Goal: Task Accomplishment & Management: Complete application form

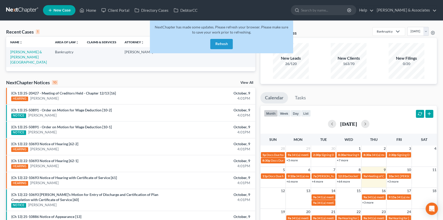
click at [220, 45] on button "Refresh" at bounding box center [221, 44] width 23 height 10
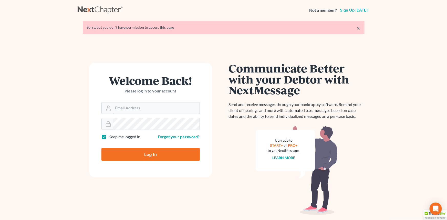
type input "[EMAIL_ADDRESS][DOMAIN_NAME]"
click at [155, 154] on input "Log In" at bounding box center [150, 154] width 98 height 13
type input "Thinking..."
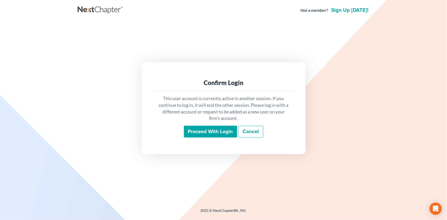
click at [203, 137] on input "Proceed with login" at bounding box center [210, 132] width 53 height 12
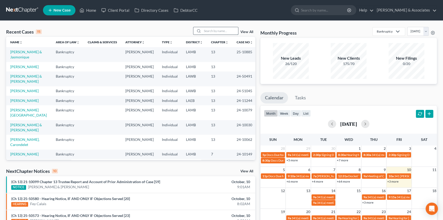
click at [216, 30] on input "search" at bounding box center [220, 30] width 36 height 7
click at [36, 68] on link "Gibbs-Stepter, Jasmine" at bounding box center [24, 66] width 28 height 4
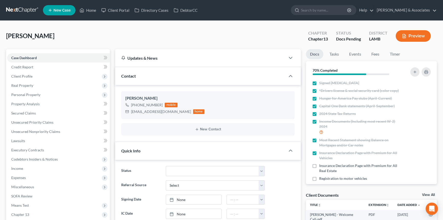
scroll to position [302, 0]
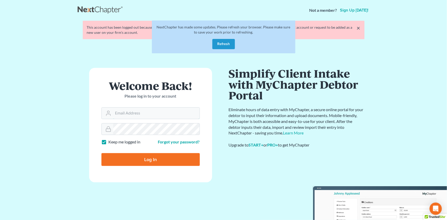
type input "[EMAIL_ADDRESS][DOMAIN_NAME]"
click at [221, 42] on button "Refresh" at bounding box center [223, 44] width 23 height 10
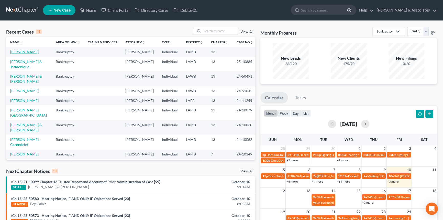
click at [35, 52] on link "Gibbs-Stepter, Jasmine" at bounding box center [24, 52] width 28 height 4
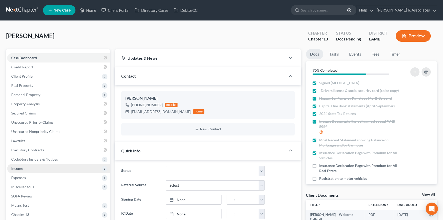
scroll to position [302, 0]
click at [59, 166] on span "Income" at bounding box center [58, 168] width 103 height 9
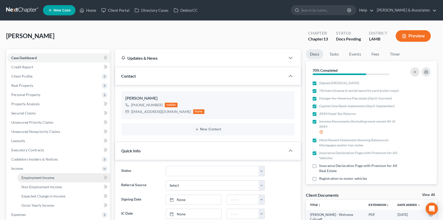
drag, startPoint x: 55, startPoint y: 177, endPoint x: 68, endPoint y: 177, distance: 13.3
click at [55, 177] on link "Employment Income" at bounding box center [63, 177] width 93 height 9
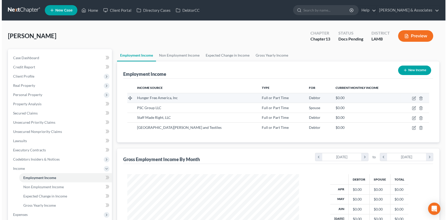
scroll to position [92, 182]
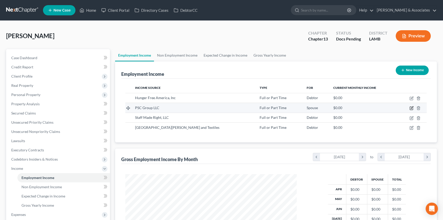
click at [411, 106] on icon "button" at bounding box center [412, 108] width 4 height 4
select select "0"
select select "19"
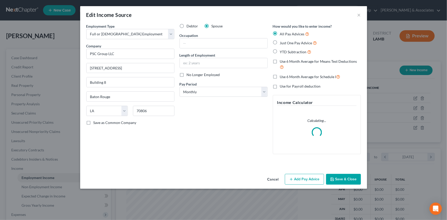
scroll to position [92, 183]
click at [298, 174] on div "Cancel Add Pay Advice Save & Close" at bounding box center [223, 180] width 287 height 17
click at [240, 102] on div "Debtor Spouse Occupation Length of Employment No Longer Employed Pay Period * S…" at bounding box center [223, 91] width 93 height 135
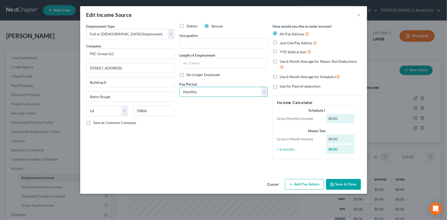
drag, startPoint x: 238, startPoint y: 93, endPoint x: 234, endPoint y: 96, distance: 4.5
click at [238, 93] on select "Select Monthly Twice Monthly Every Other Week Weekly" at bounding box center [223, 92] width 88 height 10
select select "2"
click at [179, 87] on select "Select Monthly Twice Monthly Every Other Week Weekly" at bounding box center [223, 92] width 88 height 10
click at [296, 184] on button "Add Pay Advice" at bounding box center [304, 184] width 39 height 11
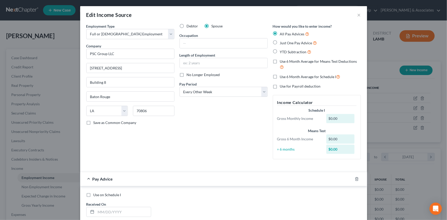
scroll to position [70, 0]
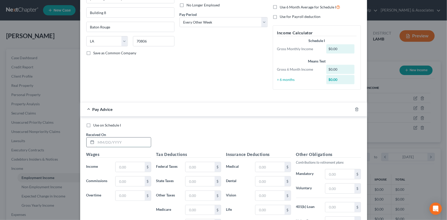
click at [108, 141] on input "text" at bounding box center [123, 142] width 55 height 10
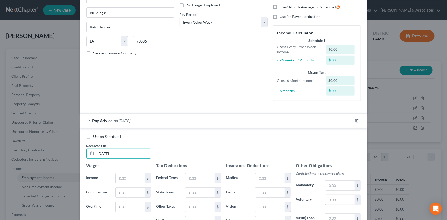
type input "10/10/2021"
type input "1,643.66"
click at [204, 175] on input "text" at bounding box center [199, 178] width 29 height 10
type input "138.86"
click at [273, 177] on input "text" at bounding box center [269, 178] width 29 height 10
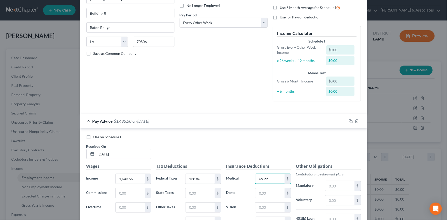
scroll to position [0, 0]
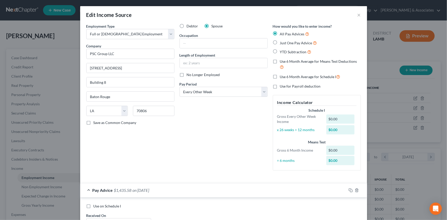
type input "69.22"
click at [103, 204] on span "Use on Schedule I" at bounding box center [107, 206] width 28 height 4
click at [99, 204] on input "Use on Schedule I" at bounding box center [96, 204] width 3 height 3
checkbox input "true"
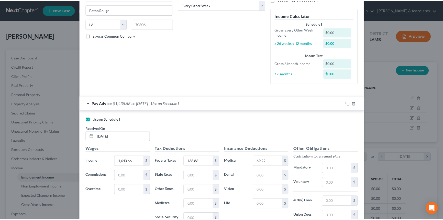
scroll to position [159, 0]
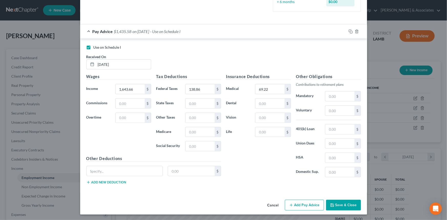
click at [341, 205] on button "Save & Close" at bounding box center [343, 205] width 35 height 11
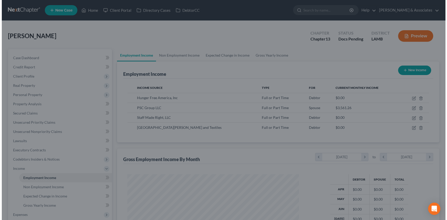
scroll to position [255849, 255759]
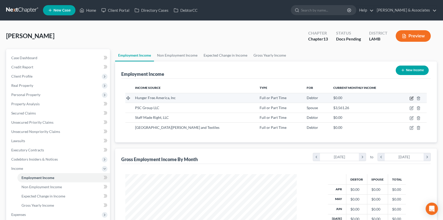
click at [411, 100] on icon "button" at bounding box center [411, 98] width 3 height 3
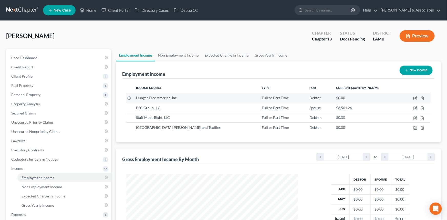
select select "0"
select select "33"
select select "2"
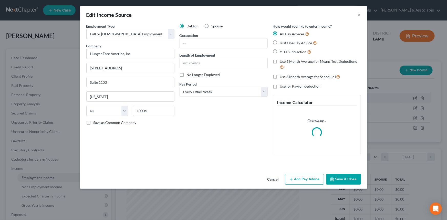
scroll to position [92, 183]
click at [301, 177] on button "Add Pay Advice" at bounding box center [304, 179] width 39 height 11
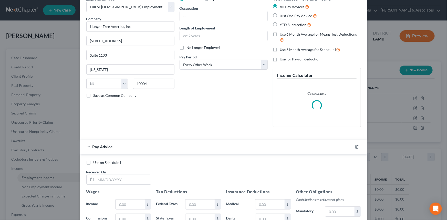
scroll to position [70, 0]
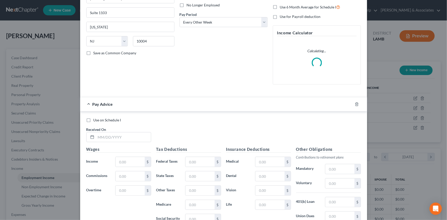
click at [112, 118] on span "Use on Schedule I" at bounding box center [107, 120] width 28 height 4
click at [99, 117] on input "Use on Schedule I" at bounding box center [96, 118] width 3 height 3
checkbox input "true"
click at [112, 136] on input "text" at bounding box center [123, 137] width 55 height 10
type input "10/10/2021"
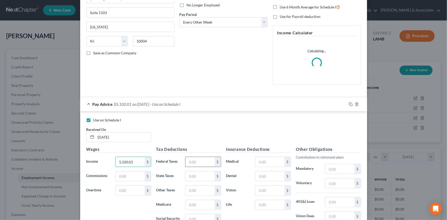
type input "5,100.01"
click at [200, 164] on input "text" at bounding box center [199, 162] width 29 height 10
type input "500.63"
click at [266, 161] on input "text" at bounding box center [269, 162] width 29 height 10
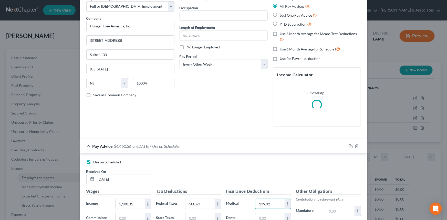
scroll to position [26, 0]
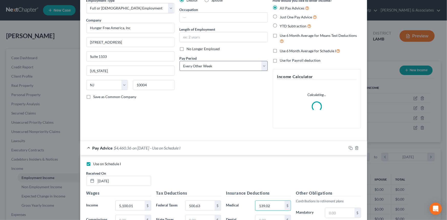
type input "139.02"
click at [238, 70] on select "Select Monthly Twice Monthly Every Other Week Weekly" at bounding box center [223, 66] width 88 height 10
select select "0"
click at [179, 61] on select "Select Monthly Twice Monthly Every Other Week Weekly" at bounding box center [223, 66] width 88 height 10
drag, startPoint x: 233, startPoint y: 96, endPoint x: 240, endPoint y: 104, distance: 10.0
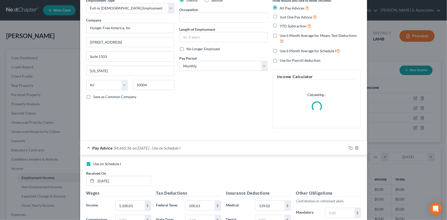
click at [234, 97] on div "Debtor Spouse Occupation Length of Employment No Longer Employed Pay Period * S…" at bounding box center [223, 65] width 93 height 135
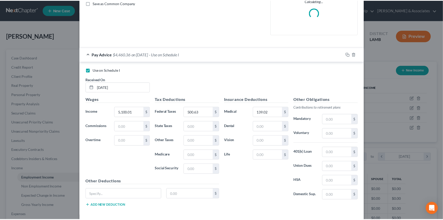
scroll to position [142, 0]
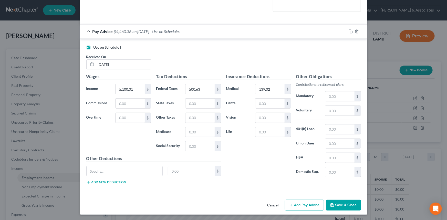
click at [338, 203] on button "Save & Close" at bounding box center [343, 205] width 35 height 11
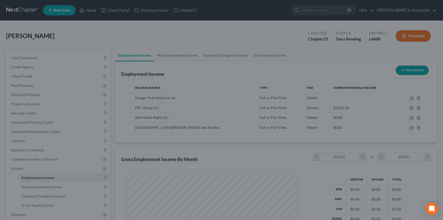
scroll to position [255849, 255759]
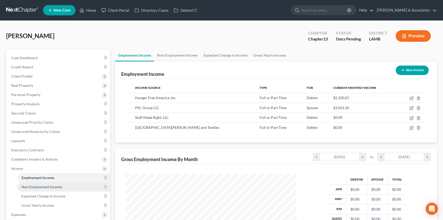
click at [55, 187] on span "Non Employment Income" at bounding box center [41, 187] width 40 height 4
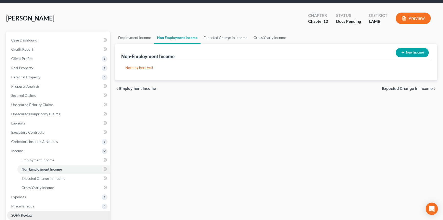
scroll to position [46, 0]
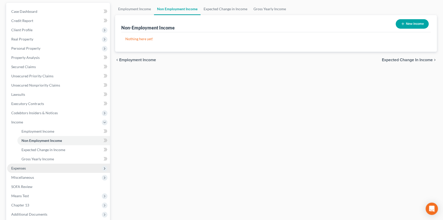
click at [35, 166] on span "Expenses" at bounding box center [58, 168] width 103 height 9
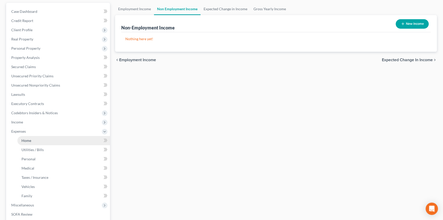
click at [40, 143] on link "Home" at bounding box center [63, 140] width 93 height 9
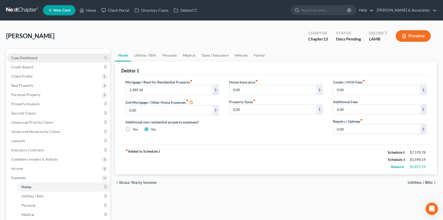
click at [35, 57] on span "Case Dashboard" at bounding box center [24, 58] width 26 height 4
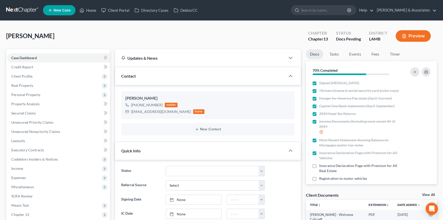
scroll to position [302, 0]
click at [40, 96] on span "Personal Property" at bounding box center [58, 94] width 103 height 9
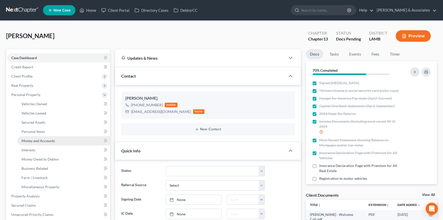
click at [40, 140] on span "Money and Accounts" at bounding box center [38, 140] width 34 height 4
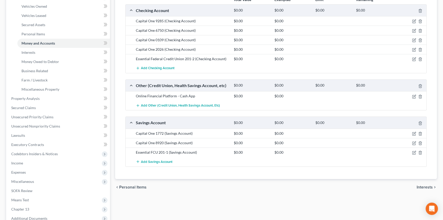
scroll to position [13, 0]
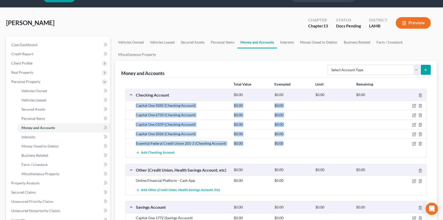
drag, startPoint x: 136, startPoint y: 105, endPoint x: 292, endPoint y: 144, distance: 160.9
click at [292, 144] on div "Capital One 9285 (Checking Account) $0.00 $0.00 Capital One 6750 (Checking Acco…" at bounding box center [276, 129] width 301 height 57
click at [293, 144] on div "$0.00" at bounding box center [292, 143] width 41 height 5
drag, startPoint x: 135, startPoint y: 105, endPoint x: 205, endPoint y: 134, distance: 76.0
click at [205, 134] on div "Capital One 9285 (Checking Account) $0.00 $0.00 Capital One 6750 (Checking Acco…" at bounding box center [276, 129] width 301 height 57
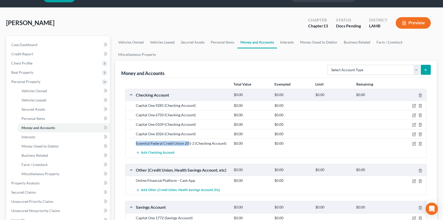
drag, startPoint x: 136, startPoint y: 143, endPoint x: 189, endPoint y: 143, distance: 53.5
click at [189, 143] on div "Essential Federal Credit Union 201-2 (Checking Account)" at bounding box center [182, 143] width 98 height 5
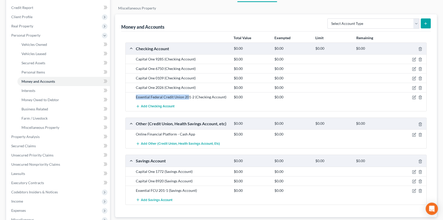
scroll to position [60, 0]
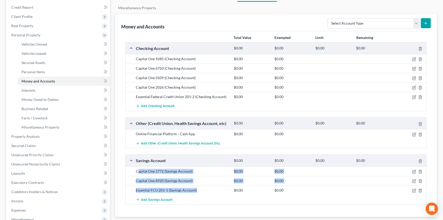
drag, startPoint x: 139, startPoint y: 171, endPoint x: 199, endPoint y: 190, distance: 62.1
click at [200, 188] on div "Capital One 1772 (Savings Account) $0.00 $0.00 Capital One 8920 (Savings Accoun…" at bounding box center [276, 185] width 301 height 38
click at [198, 193] on div "Essential FCU 201-1 (Savings Account) $0.00 $0.00" at bounding box center [276, 189] width 301 height 9
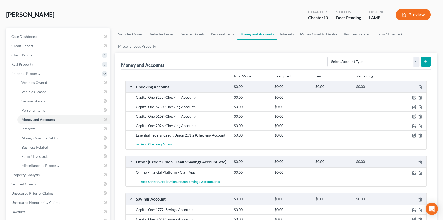
scroll to position [13, 0]
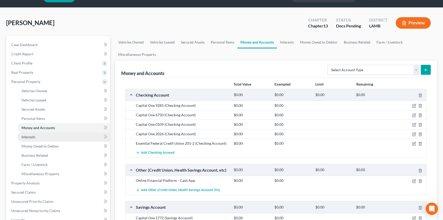
click at [39, 137] on link "Interests" at bounding box center [63, 136] width 93 height 9
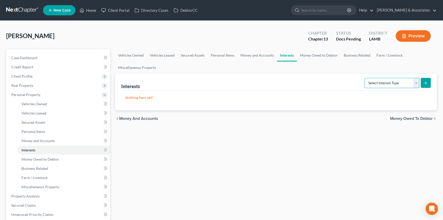
click at [392, 85] on select "Select Interest Type 401K Annuity Bond Education IRA Government Bond Government…" at bounding box center [392, 83] width 55 height 10
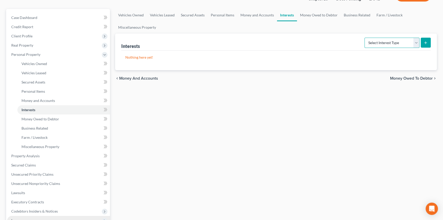
scroll to position [116, 0]
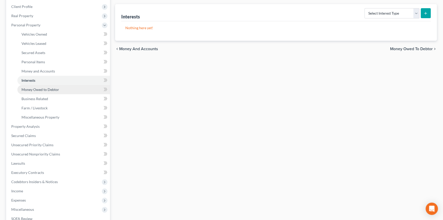
click at [58, 91] on link "Money Owed to Debtor" at bounding box center [63, 89] width 93 height 9
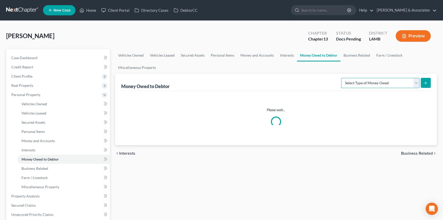
click at [377, 79] on select "Select Type of Money Owed Accounts Receivable Alimony Child Support Claims Agai…" at bounding box center [380, 83] width 78 height 10
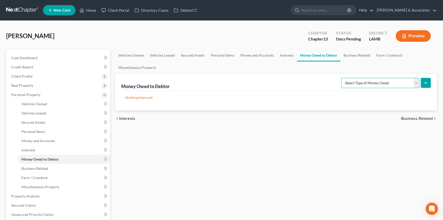
select select "unpaid_wages"
click at [342, 78] on select "Select Type of Money Owed Accounts Receivable Alimony Child Support Claims Agai…" at bounding box center [380, 83] width 78 height 10
click at [422, 82] on button "submit" at bounding box center [426, 83] width 10 height 10
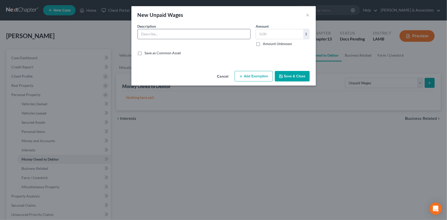
click at [195, 32] on input "text" at bounding box center [194, 34] width 112 height 10
type input "San Jose Museum of Textiles"
type input "9,600"
click at [290, 75] on button "Save & Close" at bounding box center [292, 76] width 35 height 11
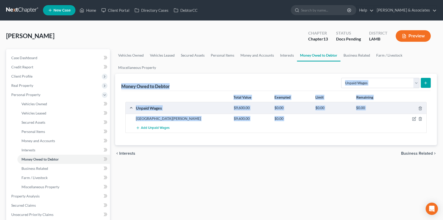
drag, startPoint x: 122, startPoint y: 86, endPoint x: 397, endPoint y: 168, distance: 287.5
click at [397, 168] on div "Vehicles Owned Vehicles Leased Secured Assets Personal Items Money and Accounts…" at bounding box center [276, 201] width 327 height 305
click at [362, 173] on div "Vehicles Owned Vehicles Leased Secured Assets Personal Items Money and Accounts…" at bounding box center [276, 201] width 327 height 305
drag, startPoint x: 258, startPoint y: 117, endPoint x: 119, endPoint y: 83, distance: 143.4
click at [119, 83] on div "Money Owed to Debtor Select Type of Money Owed Accounts Receivable Alimony Chil…" at bounding box center [276, 109] width 322 height 71
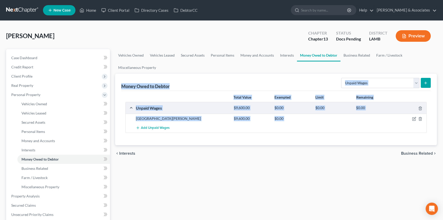
click at [119, 83] on div "Money Owed to Debtor Select Type of Money Owed Accounts Receivable Alimony Chil…" at bounding box center [276, 109] width 322 height 71
drag, startPoint x: 121, startPoint y: 85, endPoint x: 297, endPoint y: 125, distance: 181.2
click at [297, 125] on div "Money Owed to Debtor Select Type of Money Owed Accounts Receivable Alimony Chil…" at bounding box center [276, 109] width 322 height 71
click at [298, 168] on div "Vehicles Owned Vehicles Leased Secured Assets Personal Items Money and Accounts…" at bounding box center [276, 201] width 327 height 305
drag, startPoint x: 237, startPoint y: 110, endPoint x: 123, endPoint y: 87, distance: 116.3
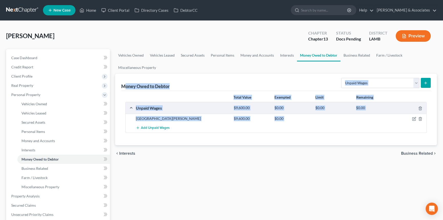
click at [124, 87] on div "Money Owed to Debtor Select Type of Money Owed Accounts Receivable Alimony Chil…" at bounding box center [276, 109] width 322 height 71
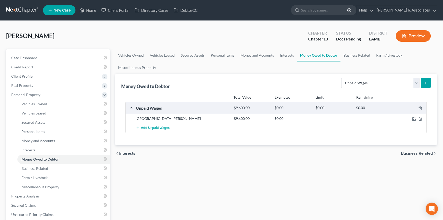
click at [123, 87] on div "Money Owed to Debtor" at bounding box center [145, 86] width 49 height 6
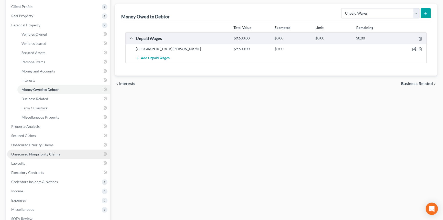
click at [53, 153] on span "Unsecured Nonpriority Claims" at bounding box center [35, 154] width 49 height 4
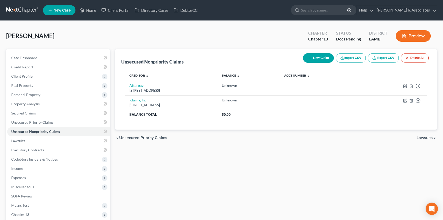
click at [315, 59] on button "New Claim" at bounding box center [318, 57] width 31 height 9
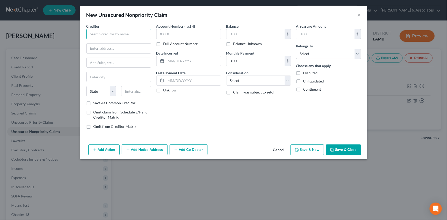
click at [126, 30] on input "text" at bounding box center [118, 34] width 65 height 10
click at [137, 34] on input "text" at bounding box center [118, 34] width 65 height 10
click at [136, 35] on input "text" at bounding box center [118, 34] width 65 height 10
type input "Bill.com"
type input "6220 America Center Dr"
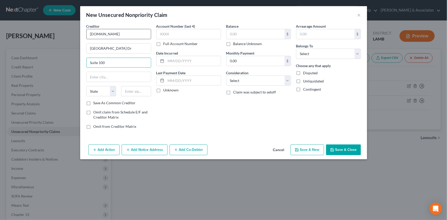
type input "Suite 100"
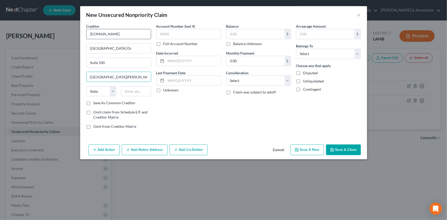
type input "San Jose"
select select "4"
type input "95002"
click at [183, 60] on input "text" at bounding box center [193, 61] width 55 height 10
type input "Alviso"
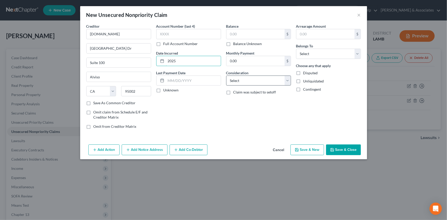
type input "2025"
click at [231, 76] on select "Select Cable / Satellite Services Collection Agency Credit Card Debt Debt Couns…" at bounding box center [258, 81] width 65 height 10
select select "14"
click at [226, 76] on select "Select Cable / Satellite Services Collection Agency Credit Card Debt Debt Couns…" at bounding box center [258, 81] width 65 height 10
click at [253, 101] on input "text" at bounding box center [258, 100] width 64 height 10
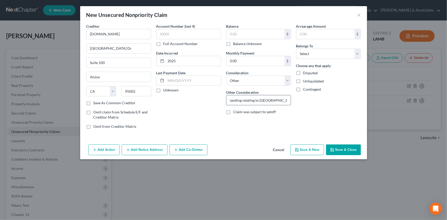
scroll to position [0, 19]
type input "Invoice outstanding relating to San Jose Museum"
click at [333, 55] on select "Select Debtor 1 Only Debtor 2 Only Debtor 1 And Debtor 2 Only At Least One Of T…" at bounding box center [328, 54] width 65 height 10
select select "0"
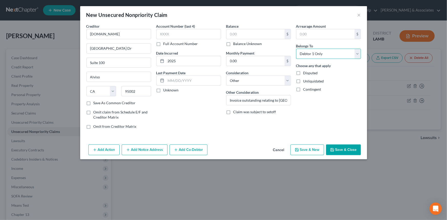
click at [296, 49] on select "Select Debtor 1 Only Debtor 2 Only Debtor 1 And Debtor 2 Only At Least One Of T…" at bounding box center [328, 54] width 65 height 10
click at [335, 150] on button "Save & Close" at bounding box center [343, 149] width 35 height 11
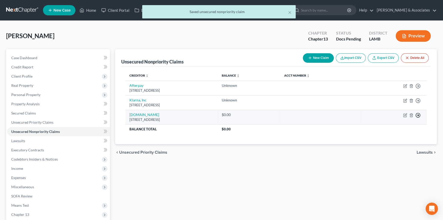
click at [417, 114] on icon "button" at bounding box center [418, 115] width 5 height 5
click at [386, 118] on link "Move to D" at bounding box center [394, 119] width 43 height 9
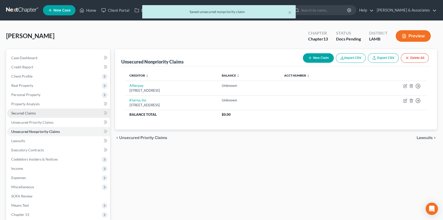
click at [42, 114] on link "Secured Claims" at bounding box center [58, 113] width 103 height 9
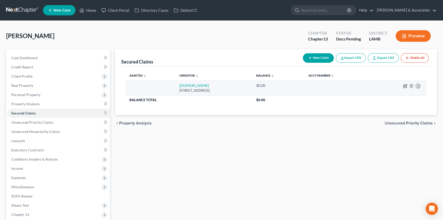
click at [405, 84] on icon "button" at bounding box center [405, 86] width 4 height 4
select select "4"
select select "0"
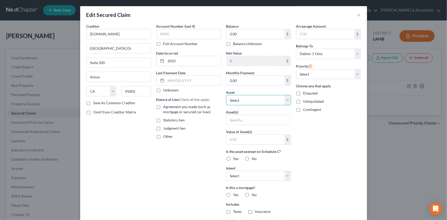
click at [265, 101] on select "Select Other Multiple Assets Capital One 9285 (Checking Account) - $0.0 Capital…" at bounding box center [258, 100] width 65 height 10
select select "21"
click at [226, 95] on select "Select Other Multiple Assets Capital One 9285 (Checking Account) - $0.0 Capital…" at bounding box center [258, 100] width 65 height 10
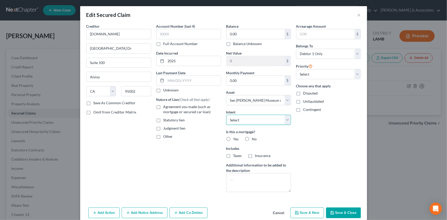
drag, startPoint x: 250, startPoint y: 123, endPoint x: 252, endPoint y: 121, distance: 3.3
click at [250, 123] on select "Select Surrender Redeem Reaffirm Avoid Other" at bounding box center [258, 120] width 65 height 10
select select "2"
click at [226, 115] on select "Select Surrender Redeem Reaffirm Avoid Other" at bounding box center [258, 120] width 65 height 10
click at [187, 111] on span "Agreement you made (such as mortgage or secured car loan)" at bounding box center [186, 108] width 47 height 9
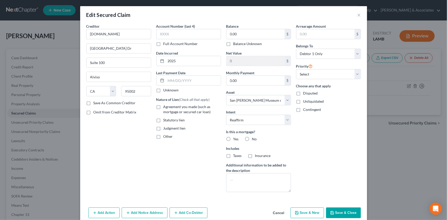
click at [169, 107] on input "Agreement you made (such as mortgage or secured car loan)" at bounding box center [166, 105] width 3 height 3
checkbox input "true"
click at [342, 68] on div "Priority Select 1st 2nd 3rd 4th 5th 6th 7th 8th 9th 10th 11th 12th 13th 14th 15…" at bounding box center [328, 71] width 65 height 16
drag, startPoint x: 339, startPoint y: 71, endPoint x: 334, endPoint y: 77, distance: 7.6
click at [339, 71] on select "Select 1st 2nd 3rd 4th 5th 6th 7th 8th 9th 10th 11th 12th 13th 14th 15th 16th 1…" at bounding box center [328, 74] width 65 height 10
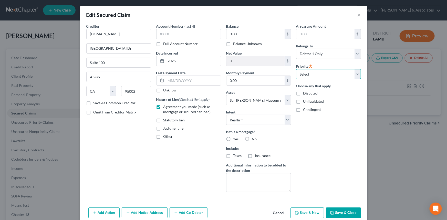
select select "0"
click at [296, 69] on select "Select 1st 2nd 3rd 4th 5th 6th 7th 8th 9th 10th 11th 12th 13th 14th 15th 16th 1…" at bounding box center [328, 74] width 65 height 10
drag, startPoint x: 319, startPoint y: 150, endPoint x: 320, endPoint y: 154, distance: 3.9
click at [320, 151] on div "Arrearage Amount $ Belongs To * Select Debtor 1 Only Debtor 2 Only Debtor 1 And…" at bounding box center [328, 110] width 70 height 173
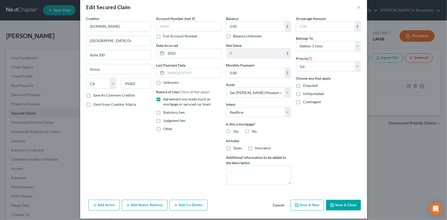
scroll to position [12, 0]
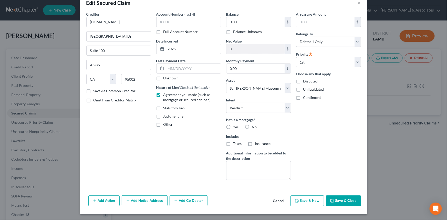
click at [337, 203] on button "Save & Close" at bounding box center [343, 200] width 35 height 11
select select
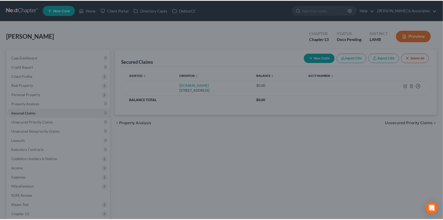
scroll to position [0, 0]
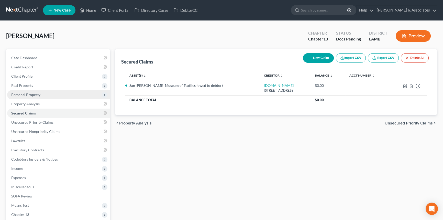
click at [43, 92] on span "Personal Property" at bounding box center [58, 94] width 103 height 9
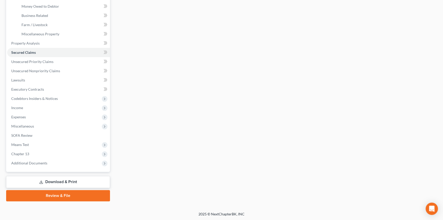
click at [57, 178] on link "Download & Print" at bounding box center [58, 182] width 104 height 12
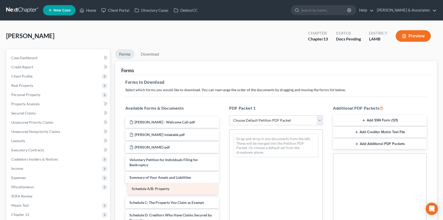
drag, startPoint x: 170, startPoint y: 191, endPoint x: 277, endPoint y: 168, distance: 109.8
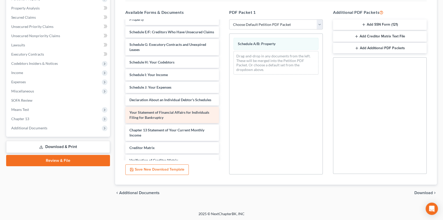
scroll to position [93, 0]
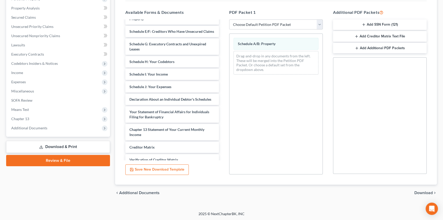
click at [422, 191] on span "Download" at bounding box center [424, 193] width 18 height 4
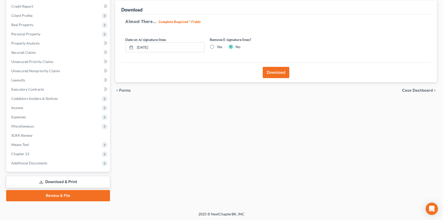
click at [269, 72] on button "Download" at bounding box center [276, 72] width 27 height 11
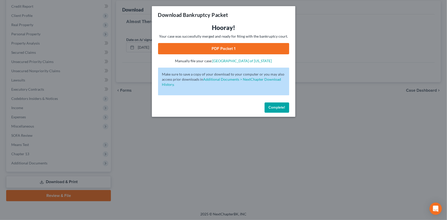
click at [263, 46] on link "PDF Packet 1" at bounding box center [223, 48] width 131 height 11
click at [288, 109] on button "Complete!" at bounding box center [276, 107] width 25 height 10
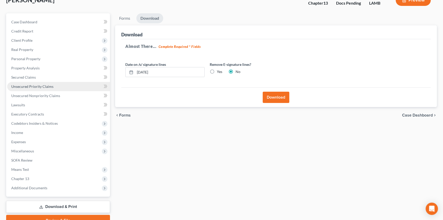
scroll to position [0, 0]
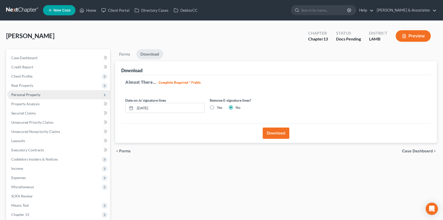
click at [35, 94] on span "Personal Property" at bounding box center [25, 94] width 29 height 4
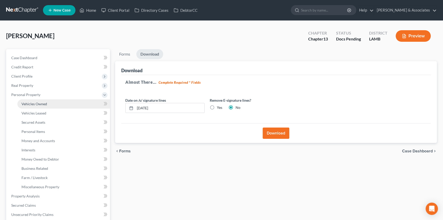
click at [36, 101] on link "Vehicles Owned" at bounding box center [63, 103] width 93 height 9
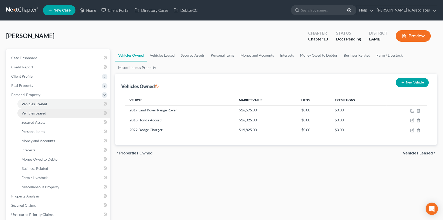
click at [44, 111] on span "Vehicles Leased" at bounding box center [33, 113] width 25 height 4
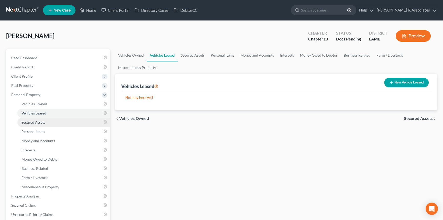
click at [40, 123] on span "Secured Assets" at bounding box center [33, 122] width 24 height 4
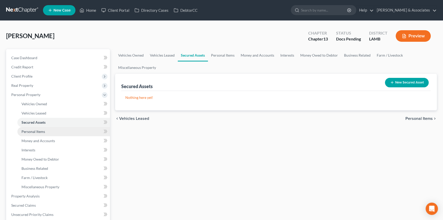
click at [38, 131] on span "Personal Items" at bounding box center [33, 131] width 24 height 4
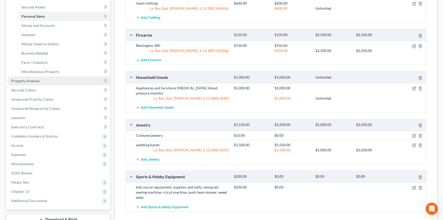
scroll to position [84, 0]
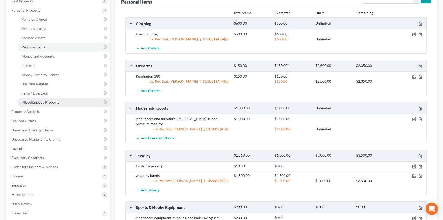
click at [43, 104] on span "Miscellaneous Property" at bounding box center [40, 102] width 38 height 4
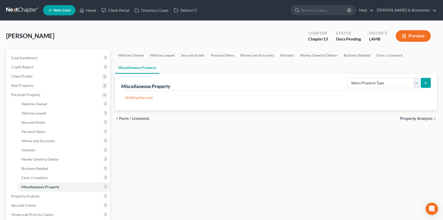
click at [282, 149] on div "Vehicles Owned Vehicles Leased Secured Assets Personal Items Money and Accounts…" at bounding box center [276, 201] width 327 height 305
click at [364, 159] on div "Vehicles Owned Vehicles Leased Secured Assets Personal Items Money and Accounts…" at bounding box center [276, 201] width 327 height 305
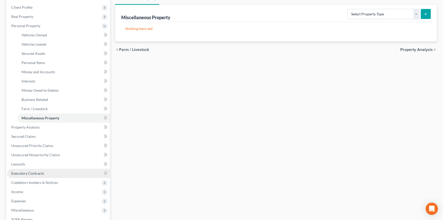
scroll to position [70, 0]
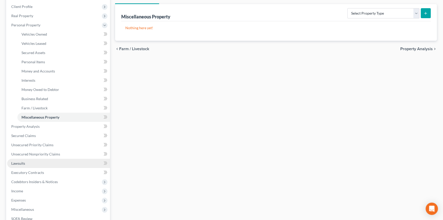
click at [43, 164] on link "Lawsuits" at bounding box center [58, 163] width 103 height 9
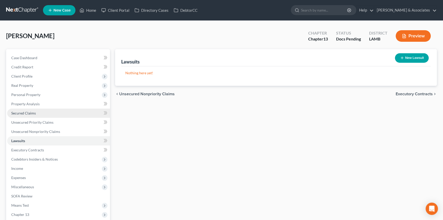
click at [40, 114] on link "Secured Claims" at bounding box center [58, 113] width 103 height 9
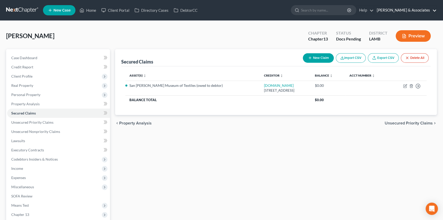
click at [425, 13] on link "[PERSON_NAME] & Associates" at bounding box center [405, 10] width 62 height 9
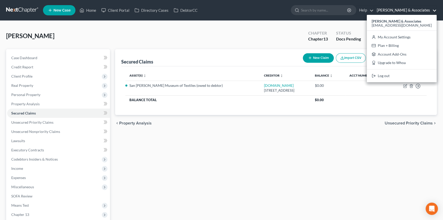
drag, startPoint x: 416, startPoint y: 38, endPoint x: 282, endPoint y: 28, distance: 134.8
click at [273, 26] on div "Gibbs-Stepter, Jasmine Upgraded Chapter Chapter 13 Status Docs Pending District…" at bounding box center [221, 146] width 443 height 251
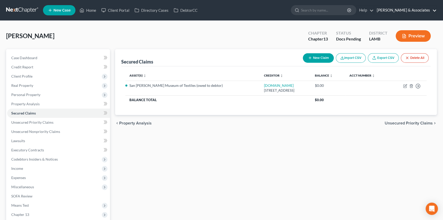
click at [420, 13] on link "[PERSON_NAME] & Associates" at bounding box center [405, 10] width 62 height 9
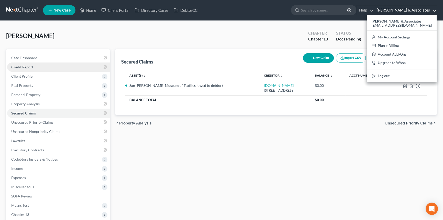
drag, startPoint x: 35, startPoint y: 67, endPoint x: 44, endPoint y: 71, distance: 9.6
click at [35, 67] on link "Credit Report" at bounding box center [58, 66] width 103 height 9
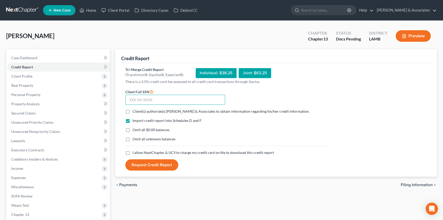
click at [159, 103] on input "text" at bounding box center [175, 100] width 100 height 10
type input "433-79-8798"
click at [160, 109] on span "Client(s) authorize(s) Diment & Associates to obtain information regarding his/…" at bounding box center [221, 111] width 177 height 4
click at [138, 109] on input "Client(s) authorize(s) Diment & Associates to obtain information regarding his/…" at bounding box center [136, 110] width 3 height 3
checkbox input "true"
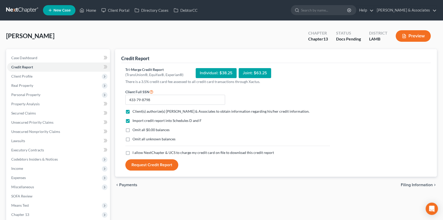
click at [157, 154] on span "I allow NextChapter & UCS to charge my credit card on file to download this cre…" at bounding box center [204, 152] width 142 height 4
click at [138, 153] on input "I allow NextChapter & UCS to charge my credit card on file to download this cre…" at bounding box center [136, 151] width 3 height 3
checkbox input "true"
click at [151, 164] on button "Request Credit Report" at bounding box center [151, 164] width 53 height 11
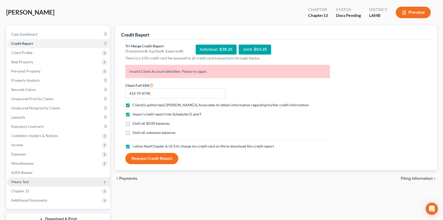
scroll to position [61, 0]
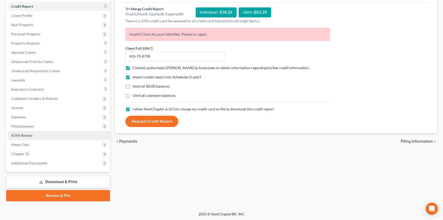
click at [30, 133] on span "SOFA Review" at bounding box center [21, 135] width 21 height 4
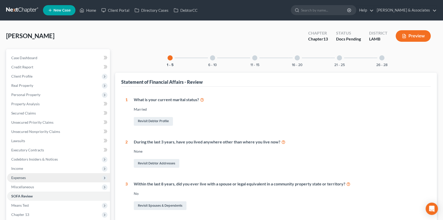
click at [16, 177] on span "Expenses" at bounding box center [18, 177] width 15 height 4
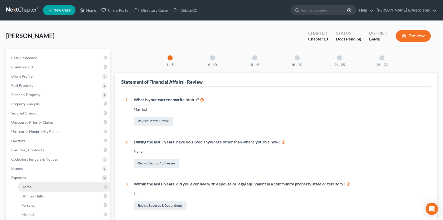
click at [24, 185] on span "Home" at bounding box center [26, 187] width 10 height 4
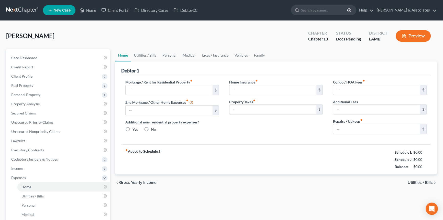
type input "1,389.36"
type input "0.00"
radio input "true"
type input "0.00"
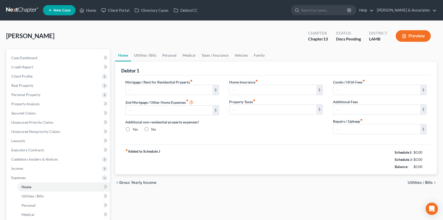
type input "0.00"
click at [148, 59] on link "Utilities / Bills" at bounding box center [145, 55] width 28 height 12
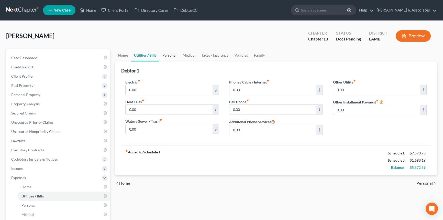
click at [170, 57] on link "Personal" at bounding box center [169, 55] width 20 height 12
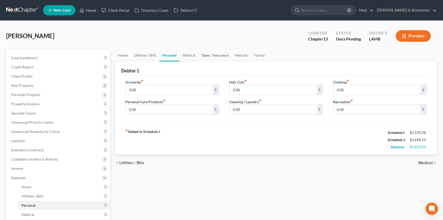
drag, startPoint x: 201, startPoint y: 58, endPoint x: 156, endPoint y: 59, distance: 45.3
click at [201, 58] on link "Taxes / Insurance" at bounding box center [215, 55] width 33 height 12
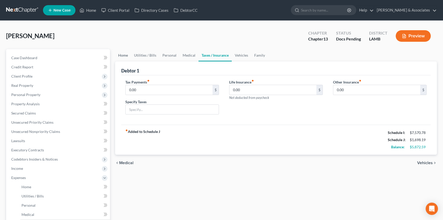
click at [124, 51] on link "Home" at bounding box center [123, 55] width 16 height 12
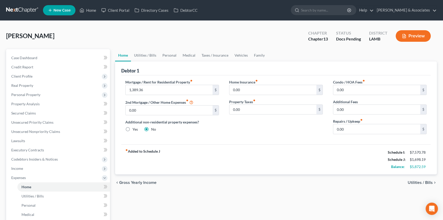
drag, startPoint x: 291, startPoint y: 150, endPoint x: 322, endPoint y: 140, distance: 32.3
click at [292, 150] on div "fiber_manual_record Added to Schedule J Schedule I: $7,570.78 Schedule J: $1,69…" at bounding box center [276, 159] width 310 height 30
click at [362, 134] on div "Condo / HOA Fees fiber_manual_record 0.00 $ Additional Fees 0.00 $ Repairs / Up…" at bounding box center [380, 108] width 104 height 59
click at [361, 130] on input "0.00" at bounding box center [376, 129] width 87 height 10
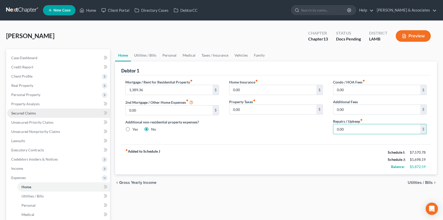
click at [33, 113] on span "Secured Claims" at bounding box center [23, 113] width 25 height 4
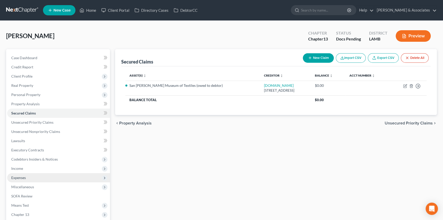
click at [35, 178] on span "Expenses" at bounding box center [58, 177] width 103 height 9
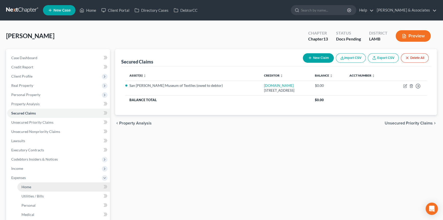
click at [31, 186] on link "Home" at bounding box center [63, 186] width 93 height 9
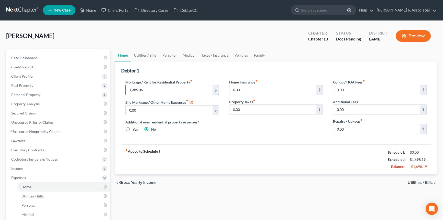
click at [173, 92] on input "1,389.36" at bounding box center [169, 90] width 87 height 10
click at [371, 135] on div "Condo / HOA Fees fiber_manual_record 0.00 $ Additional Fees 0.00 $ Repairs / Up…" at bounding box center [380, 108] width 104 height 59
click at [374, 131] on input "0.00" at bounding box center [376, 129] width 87 height 10
type input "100"
click at [142, 55] on link "Utilities / Bills" at bounding box center [145, 55] width 28 height 12
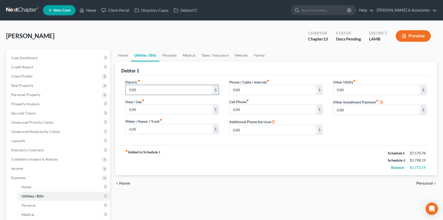
click at [155, 88] on input "0.00" at bounding box center [169, 90] width 87 height 10
click at [145, 91] on input "0.00" at bounding box center [169, 90] width 87 height 10
type input "350"
click at [167, 76] on div "Electric fiber_manual_record 350 $ Heat / Gas fiber_manual_record 0.00 $ Water …" at bounding box center [276, 110] width 310 height 70
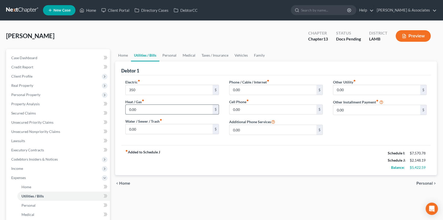
click at [144, 104] on div "0.00 $" at bounding box center [172, 109] width 94 height 10
click at [146, 111] on input "0.00" at bounding box center [169, 110] width 87 height 10
click at [172, 109] on input "0.00" at bounding box center [169, 110] width 87 height 10
click at [169, 106] on input "0.00" at bounding box center [169, 110] width 87 height 10
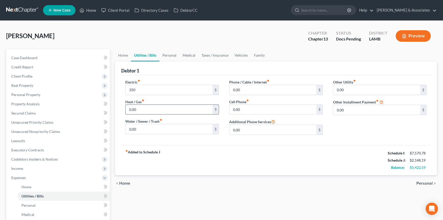
click at [171, 106] on input "0.00" at bounding box center [169, 110] width 87 height 10
click at [166, 112] on input "0.00" at bounding box center [169, 110] width 87 height 10
click at [156, 127] on input "0.00" at bounding box center [169, 129] width 87 height 10
click at [148, 132] on input "90" at bounding box center [169, 129] width 87 height 10
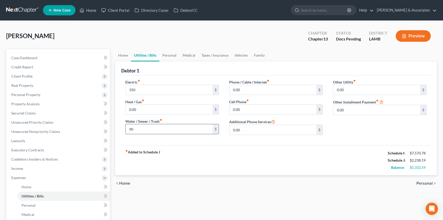
click at [148, 132] on input "90" at bounding box center [169, 129] width 87 height 10
type input "122"
click at [241, 85] on input "0.00" at bounding box center [273, 90] width 87 height 10
click at [259, 93] on input "0.00" at bounding box center [273, 90] width 87 height 10
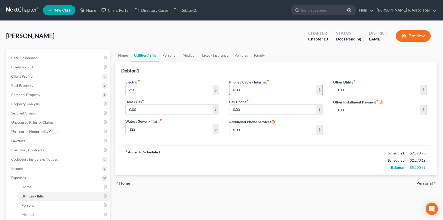
click at [259, 92] on input "0.00" at bounding box center [273, 90] width 87 height 10
click at [287, 89] on input "0.00" at bounding box center [273, 90] width 87 height 10
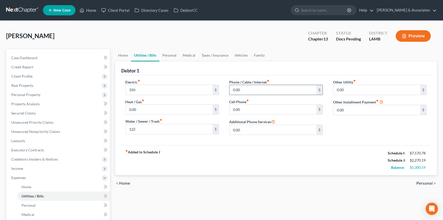
click at [287, 89] on input "0.00" at bounding box center [273, 90] width 87 height 10
type input "400"
click at [162, 59] on link "Personal" at bounding box center [169, 55] width 20 height 12
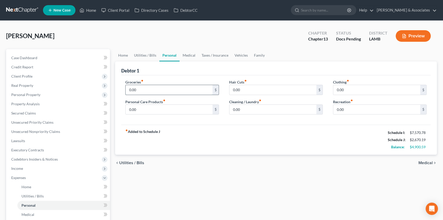
click at [144, 88] on input "0.00" at bounding box center [169, 90] width 87 height 10
click at [184, 59] on link "Medical" at bounding box center [189, 55] width 19 height 12
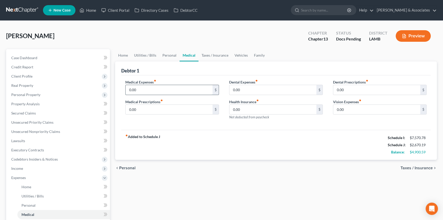
click at [162, 90] on input "0.00" at bounding box center [169, 90] width 87 height 10
click at [212, 56] on link "Taxes / Insurance" at bounding box center [215, 55] width 33 height 12
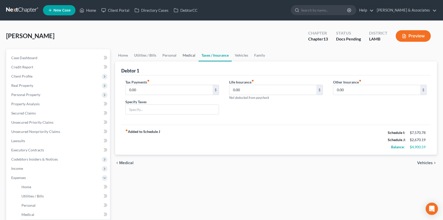
click at [182, 54] on link "Medical" at bounding box center [189, 55] width 19 height 12
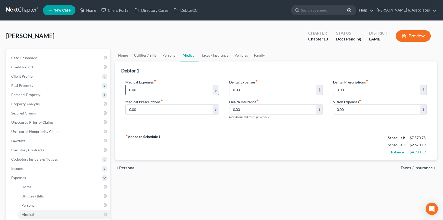
click at [166, 79] on div "Medical Expenses fiber_manual_record 0.00 $ Medical Prescriptions fiber_manual_…" at bounding box center [276, 102] width 310 height 55
click at [163, 91] on input "0.00" at bounding box center [169, 90] width 87 height 10
type input "50"
click at [216, 59] on link "Taxes / Insurance" at bounding box center [215, 55] width 33 height 12
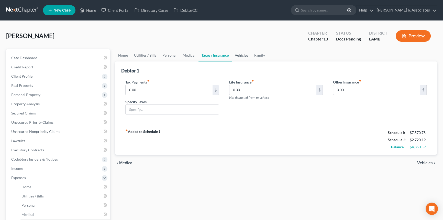
click at [235, 58] on link "Vehicles" at bounding box center [241, 55] width 19 height 12
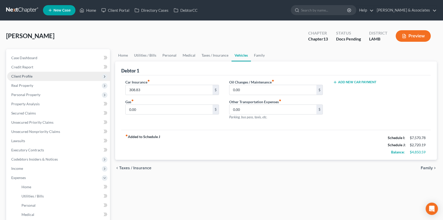
click at [57, 75] on span "Client Profile" at bounding box center [58, 76] width 103 height 9
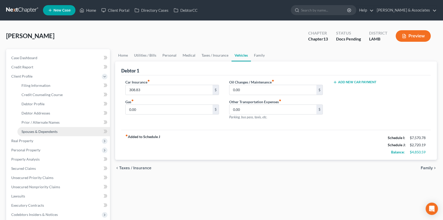
click at [59, 131] on link "Spouses & Dependents" at bounding box center [63, 131] width 93 height 9
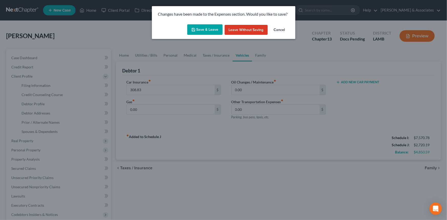
click at [199, 28] on button "Save & Leave" at bounding box center [204, 29] width 35 height 11
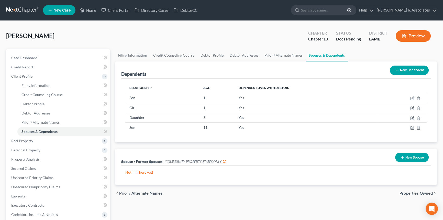
scroll to position [116, 0]
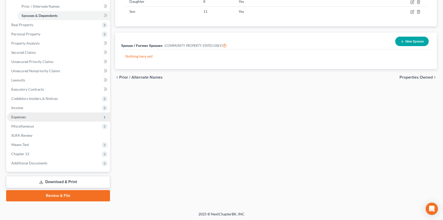
click at [31, 117] on span "Expenses" at bounding box center [58, 116] width 103 height 9
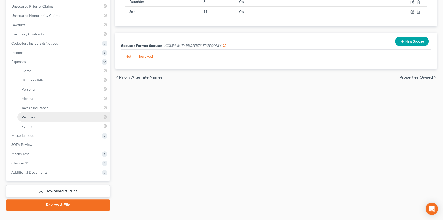
click at [44, 114] on link "Vehicles" at bounding box center [63, 116] width 93 height 9
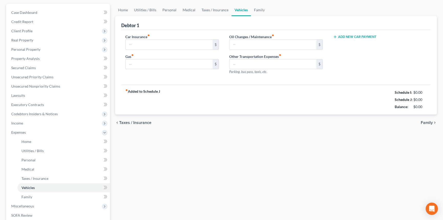
type input "308.83"
type input "0.00"
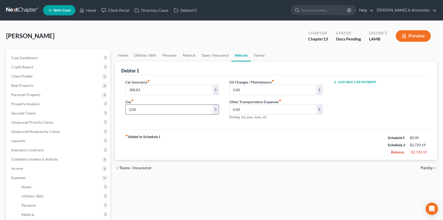
click at [147, 110] on input "0.00" at bounding box center [169, 110] width 87 height 10
type input "400"
click at [254, 92] on input "0.00" at bounding box center [273, 90] width 87 height 10
type input "50"
click at [262, 56] on link "Family" at bounding box center [259, 55] width 17 height 12
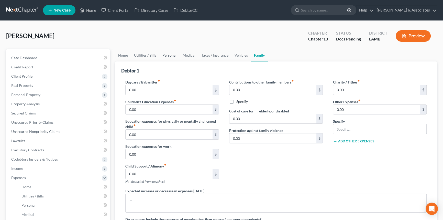
click at [168, 55] on link "Personal" at bounding box center [169, 55] width 20 height 12
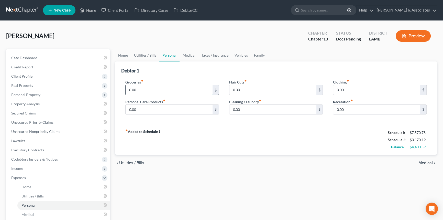
click at [146, 90] on input "0.00" at bounding box center [169, 90] width 87 height 10
type input "1,845"
type input "3"
type input "160"
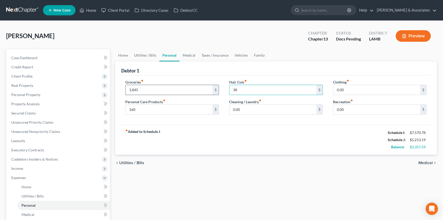
type input "3"
type input "380"
click at [258, 56] on link "Family" at bounding box center [259, 55] width 17 height 12
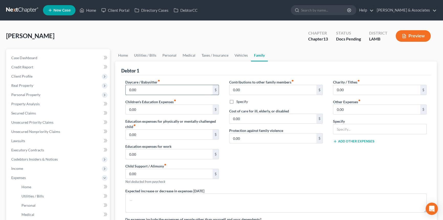
click at [192, 85] on input "0.00" at bounding box center [169, 90] width 87 height 10
click at [191, 92] on input "0.00" at bounding box center [169, 90] width 87 height 10
type input "1,275"
click at [278, 166] on div "Contributions to other family members fiber_manual_record 0.00 $ Specify Cost o…" at bounding box center [276, 133] width 104 height 109
click at [189, 172] on input "0.00" at bounding box center [169, 174] width 87 height 10
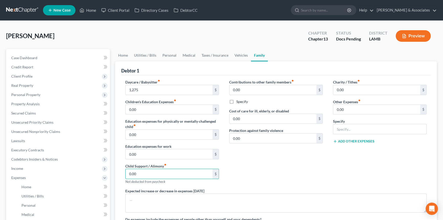
click at [177, 114] on div "Daycare / Babysitter fiber_manual_record 1,275 $ Children's Education Expenses …" at bounding box center [172, 133] width 104 height 109
click at [171, 110] on input "0.00" at bounding box center [169, 110] width 87 height 10
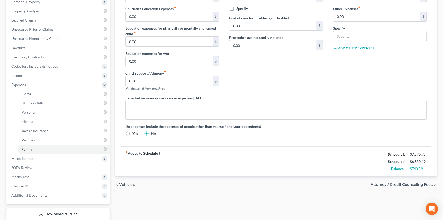
scroll to position [23, 0]
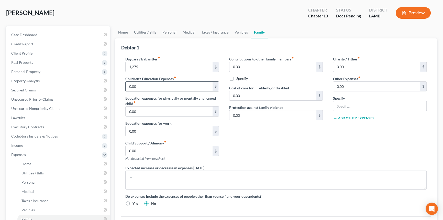
click at [150, 83] on input "0.00" at bounding box center [169, 87] width 87 height 10
click at [150, 82] on input "0.00" at bounding box center [169, 87] width 87 height 10
drag, startPoint x: 150, startPoint y: 82, endPoint x: 144, endPoint y: 89, distance: 8.5
click at [148, 84] on input "0.00" at bounding box center [169, 87] width 87 height 10
type input "998"
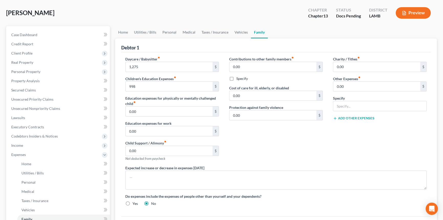
click at [316, 144] on div "Contributions to other family members fiber_manual_record 0.00 $ Specify Cost o…" at bounding box center [276, 110] width 104 height 109
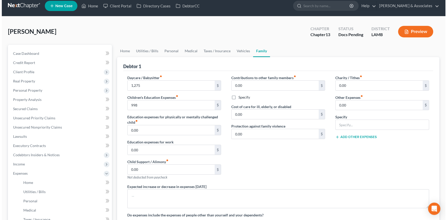
scroll to position [0, 0]
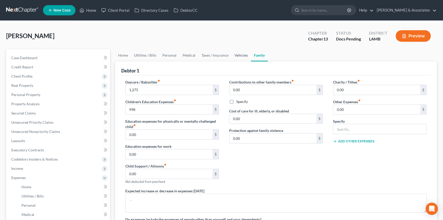
click at [234, 52] on link "Vehicles" at bounding box center [241, 55] width 19 height 12
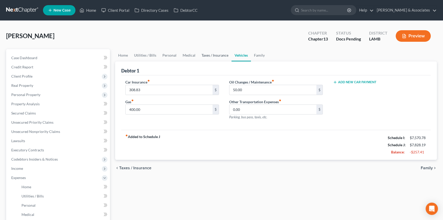
click at [218, 54] on link "Taxes / Insurance" at bounding box center [215, 55] width 33 height 12
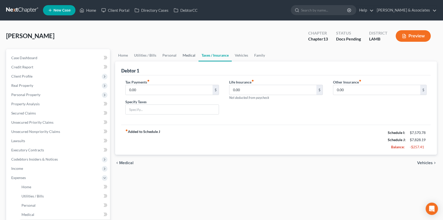
click at [189, 56] on link "Medical" at bounding box center [189, 55] width 19 height 12
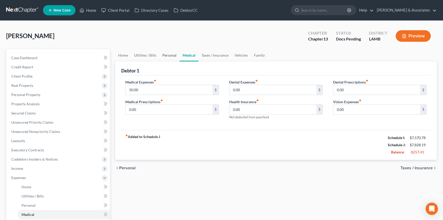
click at [169, 59] on link "Personal" at bounding box center [169, 55] width 20 height 12
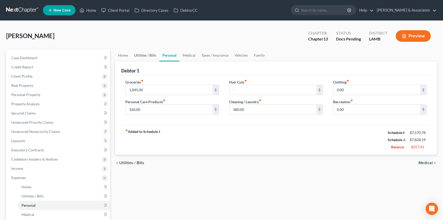
click at [142, 56] on link "Utilities / Bills" at bounding box center [145, 55] width 28 height 12
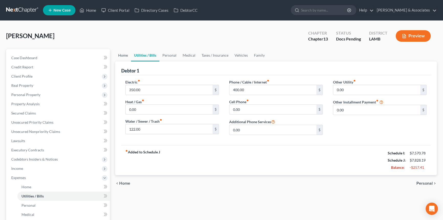
click at [122, 54] on link "Home" at bounding box center [123, 55] width 16 height 12
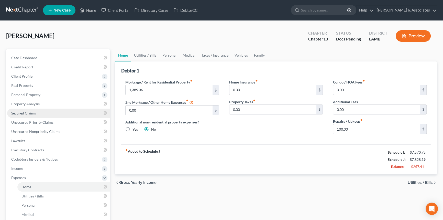
click at [24, 114] on span "Secured Claims" at bounding box center [23, 113] width 25 height 4
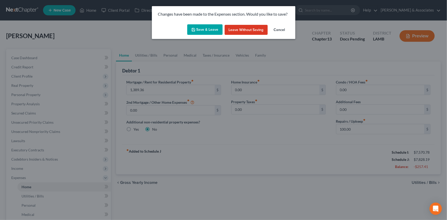
click at [203, 34] on button "Save & Leave" at bounding box center [204, 29] width 35 height 11
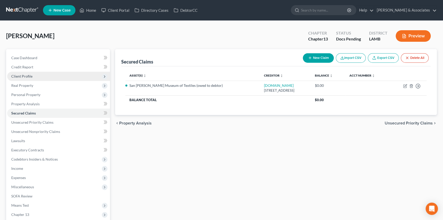
click at [56, 74] on span "Client Profile" at bounding box center [58, 76] width 103 height 9
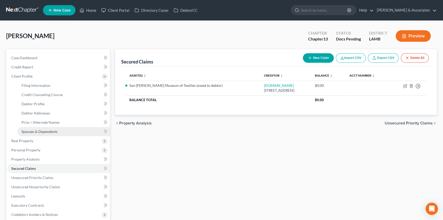
click at [61, 130] on link "Spouses & Dependents" at bounding box center [63, 131] width 93 height 9
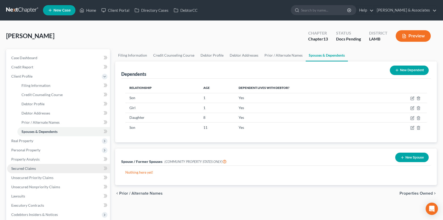
click at [27, 166] on span "Secured Claims" at bounding box center [23, 168] width 25 height 4
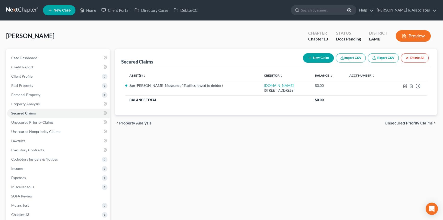
drag, startPoint x: 238, startPoint y: 154, endPoint x: 441, endPoint y: 133, distance: 204.6
click at [239, 154] on div "Secured Claims New Claim Import CSV Export CSV Delete All Asset(s) expand_more …" at bounding box center [276, 155] width 327 height 213
click at [321, 59] on button "New Claim" at bounding box center [318, 57] width 31 height 9
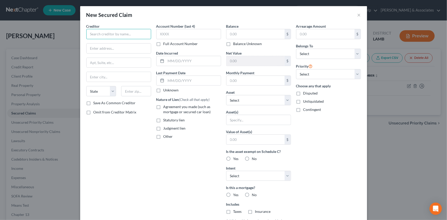
click at [125, 36] on input "text" at bounding box center [118, 34] width 65 height 10
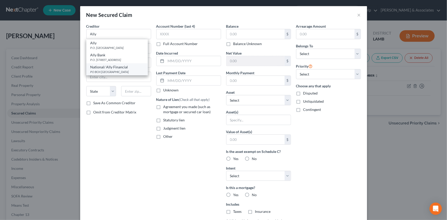
click at [125, 72] on div "PO BOX 380901, Bloomington, MN 55438" at bounding box center [116, 72] width 53 height 4
type input "National/ Ally Financial"
type input "PO BOX 380901"
type input "Bloomington"
select select "24"
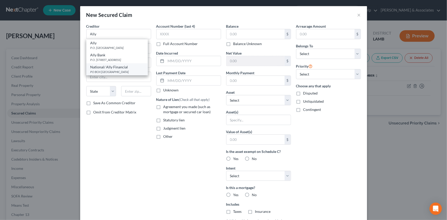
type input "55438"
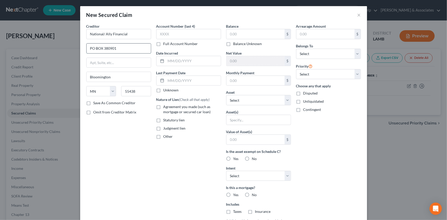
click at [120, 50] on input "PO BOX 380901" at bounding box center [119, 49] width 64 height 10
type input "PO BOX 380902"
drag, startPoint x: 178, startPoint y: 64, endPoint x: 250, endPoint y: 68, distance: 71.8
click at [178, 64] on input "text" at bounding box center [193, 61] width 55 height 10
click at [183, 60] on input "text" at bounding box center [193, 61] width 55 height 10
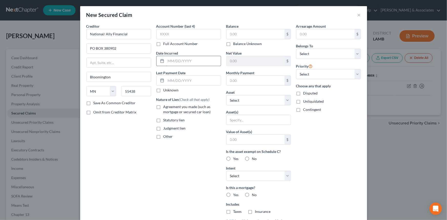
click at [192, 61] on input "text" at bounding box center [193, 61] width 55 height 10
drag, startPoint x: 306, startPoint y: 72, endPoint x: 307, endPoint y: 75, distance: 3.5
click at [306, 72] on select "Select 1st 2nd 3rd 4th 5th 6th 7th 8th 9th 10th 11th 12th 13th 14th 15th 16th 1…" at bounding box center [328, 74] width 65 height 10
select select "0"
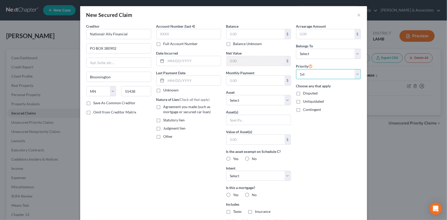
click at [296, 69] on select "Select 1st 2nd 3rd 4th 5th 6th 7th 8th 9th 10th 11th 12th 13th 14th 15th 16th 1…" at bounding box center [328, 74] width 65 height 10
click at [251, 32] on input "text" at bounding box center [255, 34] width 58 height 10
click at [327, 48] on div "Belongs To * Select Debtor 1 Only Debtor 2 Only Debtor 1 And Debtor 2 Only At L…" at bounding box center [328, 51] width 65 height 16
click at [326, 50] on select "Select Debtor 1 Only Debtor 2 Only Debtor 1 And Debtor 2 Only At Least One Of T…" at bounding box center [328, 54] width 65 height 10
select select "4"
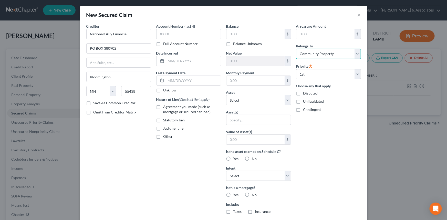
click at [296, 49] on select "Select Debtor 1 Only Debtor 2 Only Debtor 1 And Debtor 2 Only At Least One Of T…" at bounding box center [328, 54] width 65 height 10
click at [319, 140] on div "Arrearage Amount $ Belongs To * Select Debtor 1 Only Debtor 2 Only Debtor 1 And…" at bounding box center [328, 138] width 70 height 228
click at [267, 102] on select "Select Other Multiple Assets Capital One 9285 (Checking Account) - $0.0 Capital…" at bounding box center [258, 100] width 65 height 10
select select "8"
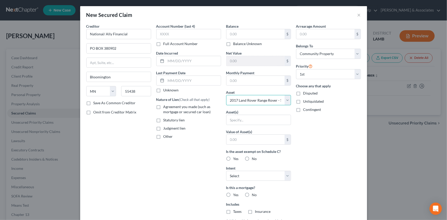
click at [226, 95] on select "Select Other Multiple Assets Capital One 9285 (Checking Account) - $0.0 Capital…" at bounding box center [258, 100] width 65 height 10
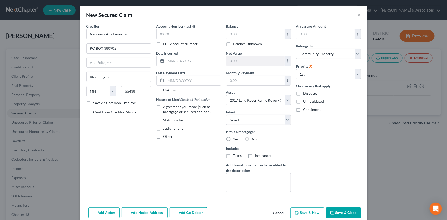
click at [164, 159] on div "Account Number (last 4) Full Account Number Date Incurred Last Payment Date Unk…" at bounding box center [189, 110] width 70 height 173
drag, startPoint x: 251, startPoint y: 121, endPoint x: 251, endPoint y: 124, distance: 3.3
click at [251, 121] on select "Select Surrender Redeem Reaffirm Avoid Other" at bounding box center [258, 120] width 65 height 10
select select "2"
click at [226, 115] on select "Select Surrender Redeem Reaffirm Avoid Other" at bounding box center [258, 120] width 65 height 10
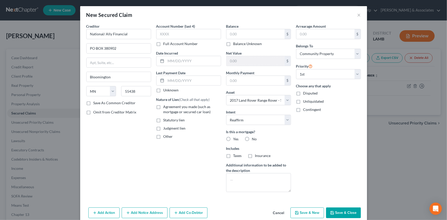
click at [182, 111] on span "Agreement you made (such as mortgage or secured car loan)" at bounding box center [186, 108] width 47 height 9
click at [169, 107] on input "Agreement you made (such as mortgage or secured car loan)" at bounding box center [166, 105] width 3 height 3
checkbox input "true"
click at [252, 137] on label "No" at bounding box center [254, 138] width 5 height 5
click at [254, 137] on input "No" at bounding box center [255, 137] width 3 height 3
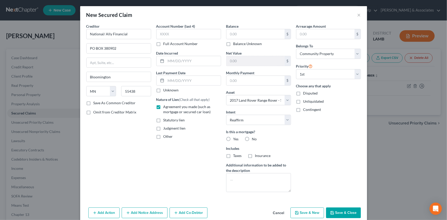
radio input "true"
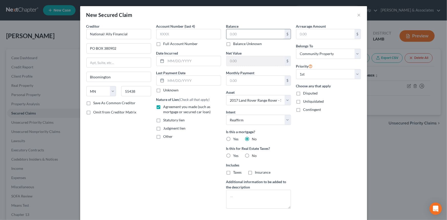
click at [258, 37] on input "text" at bounding box center [255, 34] width 58 height 10
type input "30,670"
click at [256, 80] on input "text" at bounding box center [255, 81] width 58 height 10
type input "749.85"
click at [204, 63] on input "text" at bounding box center [193, 61] width 55 height 10
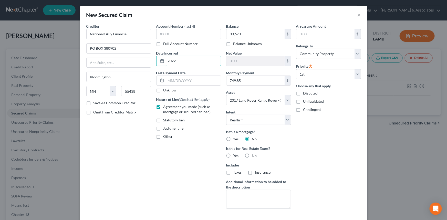
type input "2022"
click at [316, 159] on div "Arrearage Amount $ Belongs To * Select Debtor 1 Only Debtor 2 Only Debtor 1 And…" at bounding box center [328, 118] width 70 height 189
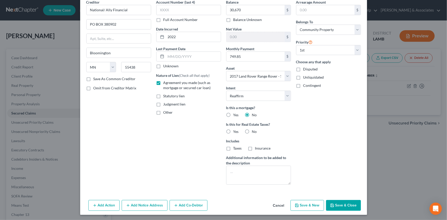
scroll to position [25, 0]
click at [267, 68] on div "Asset * Select Other Multiple Assets Capital One 9285 (Checking Account) - $0.0…" at bounding box center [258, 73] width 65 height 16
click at [267, 73] on select "Select Other Multiple Assets Capital One 9285 (Checking Account) - $0.0 Capital…" at bounding box center [258, 75] width 65 height 10
drag, startPoint x: 267, startPoint y: 73, endPoint x: 284, endPoint y: 94, distance: 26.3
click at [267, 73] on select "Select Other Multiple Assets Capital One 9285 (Checking Account) - $0.0 Capital…" at bounding box center [258, 75] width 65 height 10
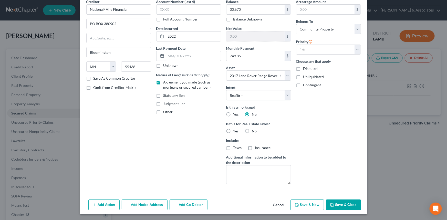
drag, startPoint x: 333, startPoint y: 147, endPoint x: 343, endPoint y: 180, distance: 34.6
click at [334, 148] on div "Arrearage Amount $ Belongs To * Select Debtor 1 Only Debtor 2 Only Debtor 1 And…" at bounding box center [328, 93] width 70 height 189
drag, startPoint x: 344, startPoint y: 200, endPoint x: 343, endPoint y: 206, distance: 5.2
click at [344, 200] on button "Save & Close" at bounding box center [343, 204] width 35 height 11
select select
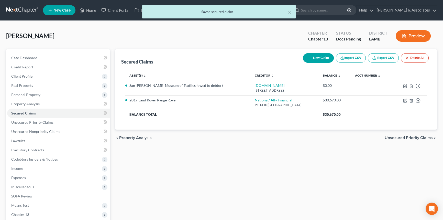
click at [325, 56] on button "New Claim" at bounding box center [318, 57] width 31 height 9
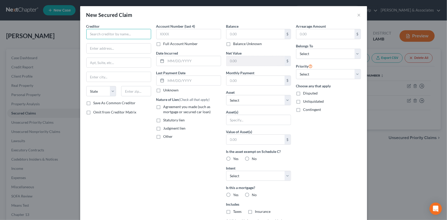
click at [108, 38] on input "text" at bounding box center [118, 34] width 65 height 10
click at [239, 33] on input "text" at bounding box center [255, 34] width 58 height 10
type input "35,150"
click at [120, 36] on input "text" at bounding box center [118, 34] width 65 height 10
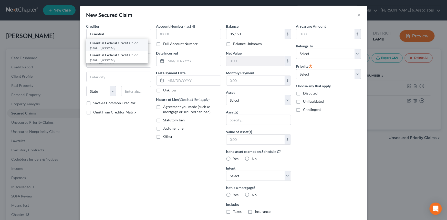
click at [116, 51] on div "Essential Federal Credit Union 21925 HWY 1 South, Plaquemine, LA 70765" at bounding box center [116, 45] width 61 height 12
type input "Essential Federal Credit Union"
type input "21925 HWY 1 South"
type input "Plaquemine"
select select "19"
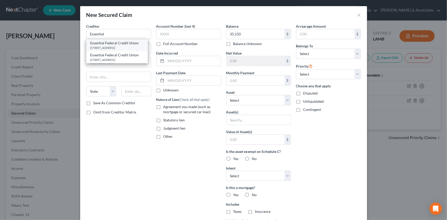
type input "70765"
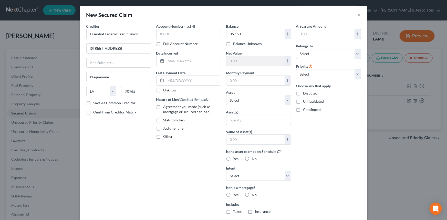
click at [177, 110] on span "Agreement you made (such as mortgage or secured car loan)" at bounding box center [186, 108] width 47 height 9
click at [169, 107] on input "Agreement you made (such as mortgage or secured car loan)" at bounding box center [166, 105] width 3 height 3
checkbox input "true"
click at [255, 142] on input "text" at bounding box center [255, 140] width 58 height 10
click at [255, 178] on select "Select Surrender Redeem Reaffirm Avoid Other" at bounding box center [258, 176] width 65 height 10
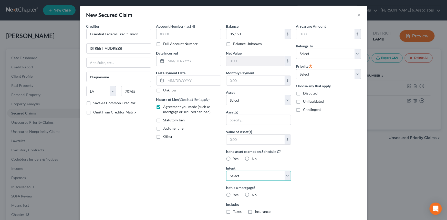
select select "2"
click at [226, 171] on select "Select Surrender Redeem Reaffirm Avoid Other" at bounding box center [258, 176] width 65 height 10
click at [320, 175] on div "Arrearage Amount $ Belongs To * Select Debtor 1 Only Debtor 2 Only Debtor 1 And…" at bounding box center [328, 138] width 70 height 228
click at [255, 100] on select "Select Other Multiple Assets Capital One 9285 (Checking Account) - $0.0 Capital…" at bounding box center [258, 100] width 65 height 10
select select "10"
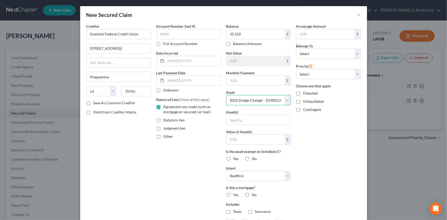
click at [226, 95] on select "Select Other Multiple Assets Capital One 9285 (Checking Account) - $0.0 Capital…" at bounding box center [258, 100] width 65 height 10
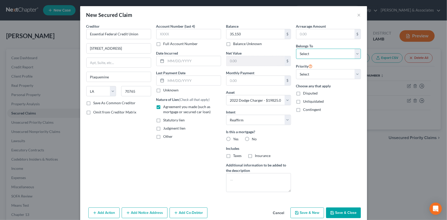
drag, startPoint x: 312, startPoint y: 50, endPoint x: 316, endPoint y: 56, distance: 7.2
click at [312, 50] on select "Select Debtor 1 Only Debtor 2 Only Debtor 1 And Debtor 2 Only At Least One Of T…" at bounding box center [328, 54] width 65 height 10
select select "4"
click at [296, 49] on select "Select Debtor 1 Only Debtor 2 Only Debtor 1 And Debtor 2 Only At Least One Of T…" at bounding box center [328, 54] width 65 height 10
click at [242, 82] on input "text" at bounding box center [255, 81] width 58 height 10
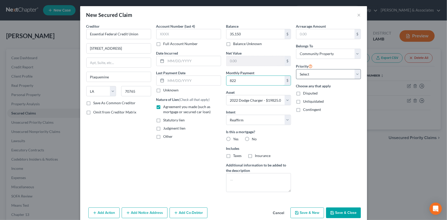
type input "822"
click at [332, 78] on select "Select 1st 2nd 3rd 4th 5th 6th 7th 8th 9th 10th 11th 12th 13th 14th 15th 16th 1…" at bounding box center [328, 74] width 65 height 10
select select "0"
click at [296, 69] on select "Select 1st 2nd 3rd 4th 5th 6th 7th 8th 9th 10th 11th 12th 13th 14th 15th 16th 1…" at bounding box center [328, 74] width 65 height 10
click at [333, 137] on div "Arrearage Amount $ Belongs To * Select Debtor 1 Only Debtor 2 Only Debtor 1 And…" at bounding box center [328, 110] width 70 height 173
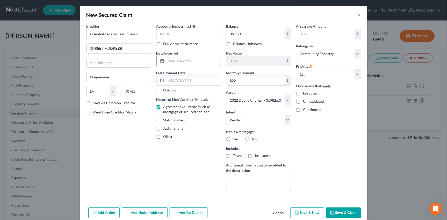
click at [179, 59] on input "text" at bounding box center [193, 61] width 55 height 10
click at [183, 61] on input "text" at bounding box center [193, 61] width 55 height 10
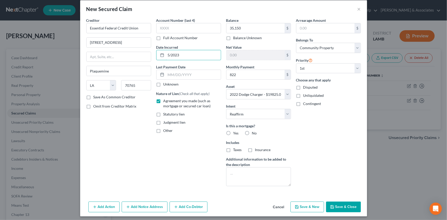
scroll to position [8, 0]
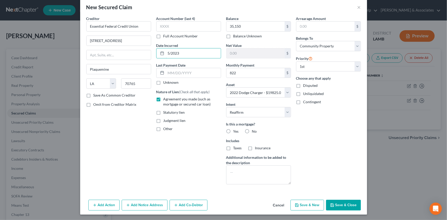
type input "5/2023"
click at [342, 201] on button "Save & Close" at bounding box center [343, 205] width 35 height 11
select select
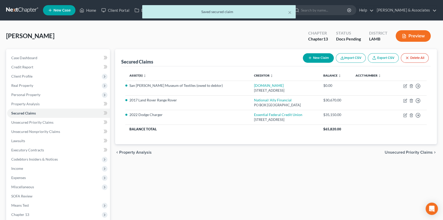
click at [275, 176] on div "Secured Claims New Claim Import CSV Export CSV Delete All Asset(s) expand_more …" at bounding box center [276, 155] width 327 height 213
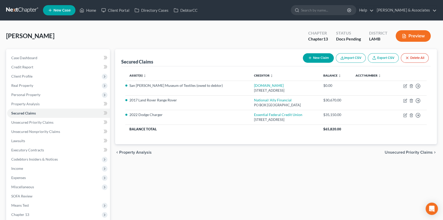
click at [312, 60] on button "New Claim" at bounding box center [318, 57] width 31 height 9
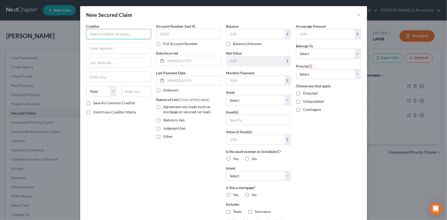
click at [132, 38] on input "text" at bounding box center [118, 34] width 65 height 10
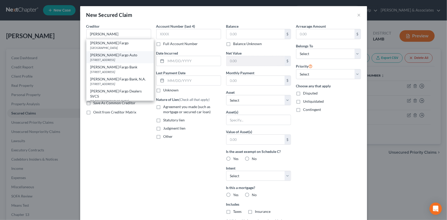
click at [125, 59] on div "PO Box 5265, Sioux Falls, SD 57117" at bounding box center [119, 60] width 59 height 4
type input "Wells Fargo Auto"
type input "PO Box 5265"
type input "Sioux Falls"
select select "43"
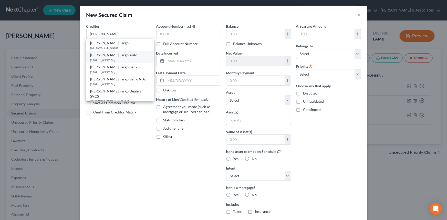
type input "57117"
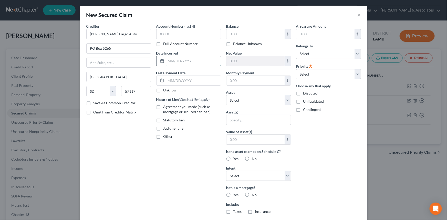
click at [192, 61] on input "text" at bounding box center [193, 61] width 55 height 10
click at [254, 38] on input "text" at bounding box center [255, 34] width 58 height 10
click at [255, 37] on input "text" at bounding box center [255, 34] width 58 height 10
type input "2,301.63"
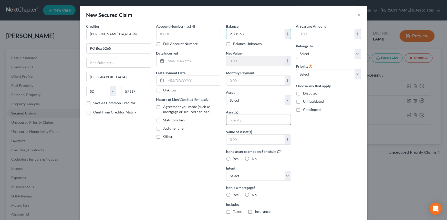
click at [182, 109] on span "Agreement you made (such as mortgage or secured car loan)" at bounding box center [186, 108] width 47 height 9
click at [169, 107] on input "Agreement you made (such as mortgage or secured car loan)" at bounding box center [166, 105] width 3 height 3
checkbox input "true"
click at [258, 101] on select "Select Other Multiple Assets Capital One 9285 (Checking Account) - $0.0 Capital…" at bounding box center [258, 100] width 65 height 10
select select "9"
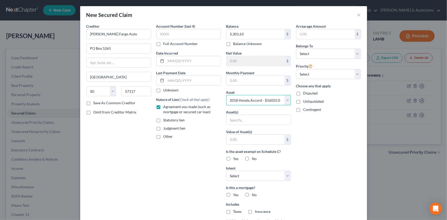
click at [226, 95] on select "Select Other Multiple Assets Capital One 9285 (Checking Account) - $0.0 Capital…" at bounding box center [258, 100] width 65 height 10
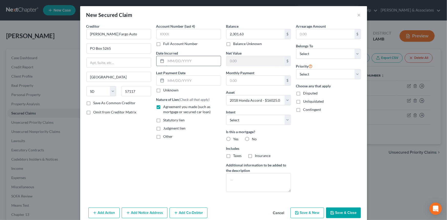
click at [180, 59] on input "text" at bounding box center [193, 61] width 55 height 10
type input "2019"
drag, startPoint x: 316, startPoint y: 51, endPoint x: 317, endPoint y: 57, distance: 5.8
click at [316, 51] on select "Select Debtor 1 Only Debtor 2 Only Debtor 1 And Debtor 2 Only At Least One Of T…" at bounding box center [328, 54] width 65 height 10
select select "4"
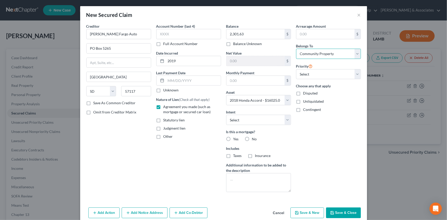
click at [296, 49] on select "Select Debtor 1 Only Debtor 2 Only Debtor 1 And Debtor 2 Only At Least One Of T…" at bounding box center [328, 54] width 65 height 10
click at [329, 75] on select "Select 1st 2nd 3rd 4th 5th 6th 7th 8th 9th 10th 11th 12th 13th 14th 15th 16th 1…" at bounding box center [328, 74] width 65 height 10
select select "0"
click at [296, 69] on select "Select 1st 2nd 3rd 4th 5th 6th 7th 8th 9th 10th 11th 12th 13th 14th 15th 16th 1…" at bounding box center [328, 74] width 65 height 10
drag, startPoint x: 325, startPoint y: 123, endPoint x: 327, endPoint y: 133, distance: 10.5
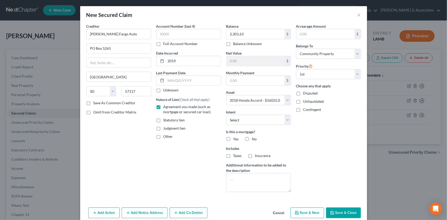
click at [325, 123] on div "Arrearage Amount $ Belongs To * Select Debtor 1 Only Debtor 2 Only Debtor 1 And…" at bounding box center [328, 110] width 70 height 173
drag, startPoint x: 247, startPoint y: 119, endPoint x: 246, endPoint y: 123, distance: 5.0
click at [247, 119] on select "Select Surrender Redeem Reaffirm Avoid Other" at bounding box center [258, 120] width 65 height 10
select select "2"
click at [226, 115] on select "Select Surrender Redeem Reaffirm Avoid Other" at bounding box center [258, 120] width 65 height 10
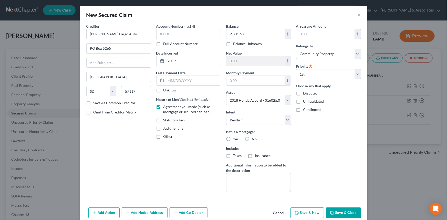
click at [300, 145] on div "Arrearage Amount $ Belongs To * Select Debtor 1 Only Debtor 2 Only Debtor 1 And…" at bounding box center [328, 110] width 70 height 173
click at [252, 138] on label "No" at bounding box center [254, 138] width 5 height 5
click at [254, 138] on input "No" at bounding box center [255, 137] width 3 height 3
radio input "true"
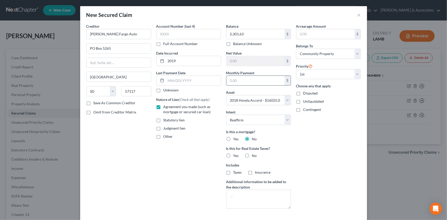
click at [257, 83] on input "text" at bounding box center [255, 81] width 58 height 10
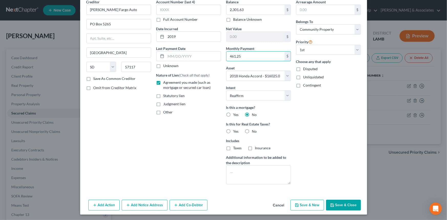
scroll to position [25, 0]
type input "461.25"
click at [339, 203] on button "Save & Close" at bounding box center [343, 204] width 35 height 11
select select
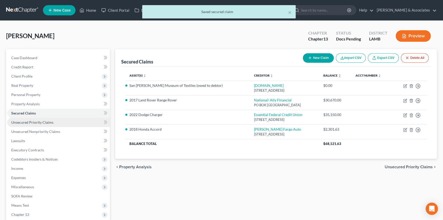
click at [49, 123] on span "Unsecured Priority Claims" at bounding box center [32, 122] width 42 height 4
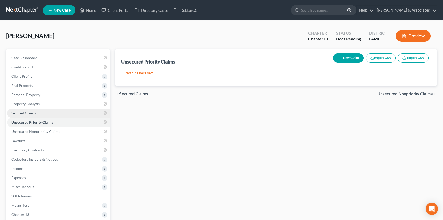
click at [42, 111] on link "Secured Claims" at bounding box center [58, 113] width 103 height 9
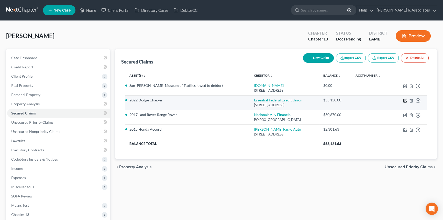
click at [406, 102] on icon "button" at bounding box center [405, 100] width 3 height 3
select select "19"
select select "2"
select select "4"
select select "0"
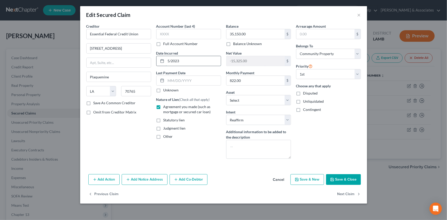
click at [193, 61] on input "5/2023" at bounding box center [193, 61] width 55 height 10
click at [183, 59] on input "5/2023" at bounding box center [193, 61] width 55 height 10
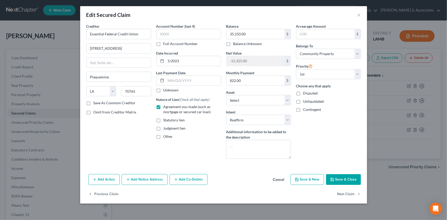
click at [277, 180] on button "Cancel" at bounding box center [278, 180] width 19 height 10
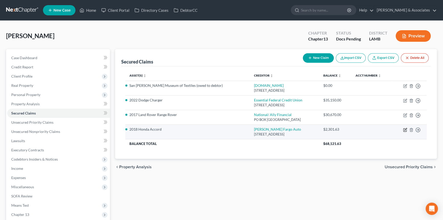
click at [406, 130] on icon "button" at bounding box center [405, 130] width 4 height 4
select select "43"
select select "9"
select select "2"
select select "4"
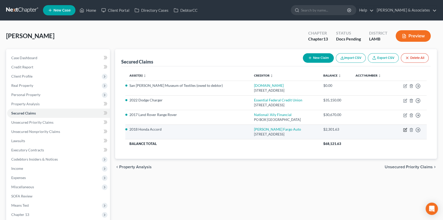
select select "0"
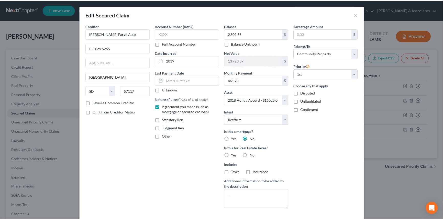
scroll to position [39, 0]
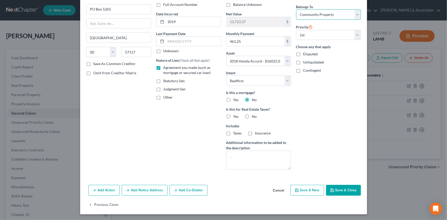
click at [327, 16] on select "Select Debtor 1 Only Debtor 2 Only Debtor 1 And Debtor 2 Only At Least One Of T…" at bounding box center [328, 14] width 65 height 10
select select "0"
click at [296, 9] on select "Select Debtor 1 Only Debtor 2 Only Debtor 1 And Debtor 2 Only At Least One Of T…" at bounding box center [328, 14] width 65 height 10
click at [344, 189] on button "Save & Close" at bounding box center [343, 190] width 35 height 11
select select
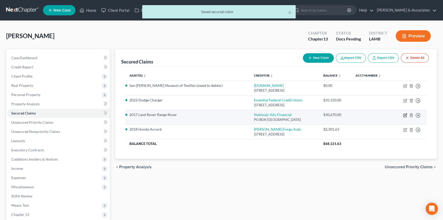
click at [404, 114] on icon "button" at bounding box center [405, 115] width 4 height 4
select select "24"
select select "2"
select select "4"
select select "0"
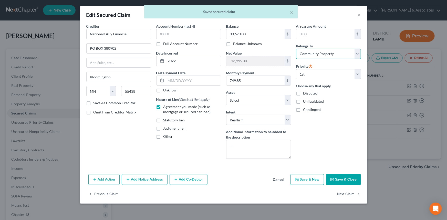
drag, startPoint x: 325, startPoint y: 56, endPoint x: 323, endPoint y: 58, distance: 3.1
click at [325, 56] on select "Select Debtor 1 Only Debtor 2 Only Debtor 1 And Debtor 2 Only At Least One Of T…" at bounding box center [328, 54] width 65 height 10
select select "0"
click at [296, 49] on select "Select Debtor 1 Only Debtor 2 Only Debtor 1 And Debtor 2 Only At Least One Of T…" at bounding box center [328, 54] width 65 height 10
click at [349, 182] on button "Save & Close" at bounding box center [343, 179] width 35 height 11
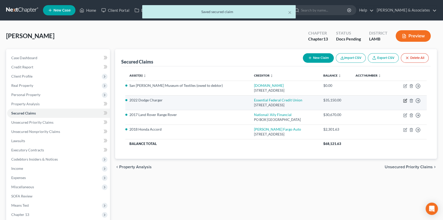
click at [405, 101] on icon "button" at bounding box center [405, 101] width 4 height 4
select select "19"
select select "10"
select select "2"
select select "4"
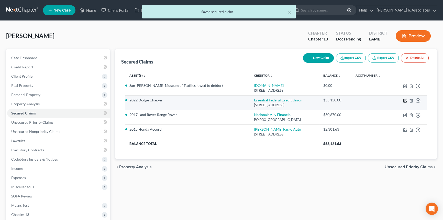
select select "0"
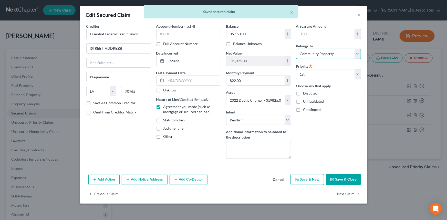
drag, startPoint x: 312, startPoint y: 55, endPoint x: 312, endPoint y: 58, distance: 3.3
click at [312, 55] on select "Select Debtor 1 Only Debtor 2 Only Debtor 1 And Debtor 2 Only At Least One Of T…" at bounding box center [328, 54] width 65 height 10
select select "0"
click at [296, 49] on select "Select Debtor 1 Only Debtor 2 Only Debtor 1 And Debtor 2 Only At Least One Of T…" at bounding box center [328, 54] width 65 height 10
click at [354, 177] on button "Save & Close" at bounding box center [343, 179] width 35 height 11
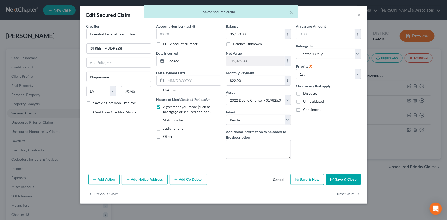
select select
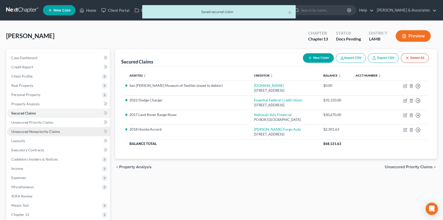
click at [33, 130] on span "Unsecured Nonpriority Claims" at bounding box center [35, 131] width 49 height 4
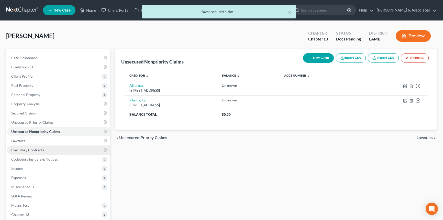
click at [36, 148] on span "Executory Contracts" at bounding box center [27, 150] width 33 height 4
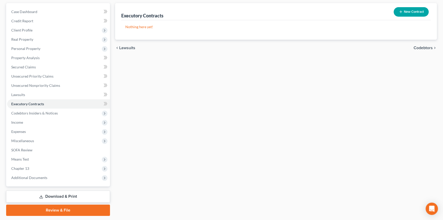
scroll to position [46, 0]
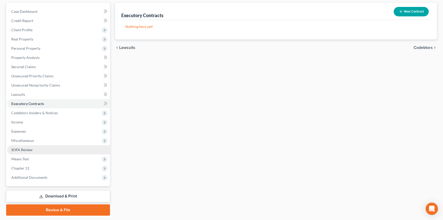
click at [42, 151] on link "SOFA Review" at bounding box center [58, 149] width 103 height 9
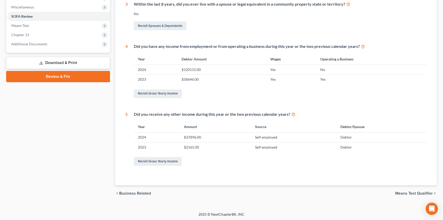
scroll to position [180, 0]
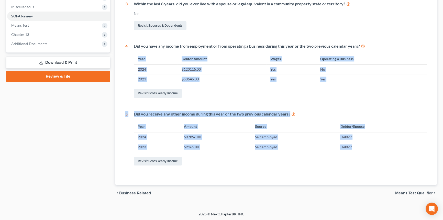
drag, startPoint x: 327, startPoint y: 144, endPoint x: 132, endPoint y: 63, distance: 210.5
click at [132, 63] on div "1 What is your current marital status? Married Revisit Debtor Profile 2 During …" at bounding box center [275, 42] width 301 height 250
click at [133, 66] on div "Did you have any income from employment or from operating a business during thi…" at bounding box center [277, 71] width 299 height 56
click at [137, 68] on td "2024" at bounding box center [156, 69] width 44 height 10
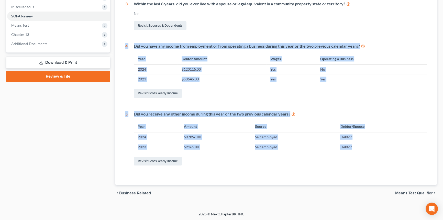
drag, startPoint x: 356, startPoint y: 148, endPoint x: 113, endPoint y: 41, distance: 264.9
click at [113, 41] on div "1 - 5 6 - 10 11 - 15 16 - 20 21 - 25 26 - 28 Statement of Financial Affairs - R…" at bounding box center [276, 35] width 327 height 332
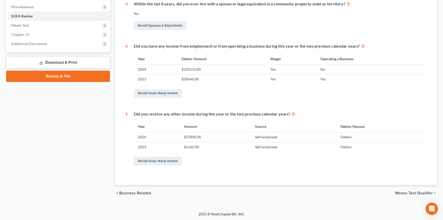
click at [308, 173] on div "1 What is your current marital status? Married Revisit Debtor Profile 2 During …" at bounding box center [276, 46] width 310 height 278
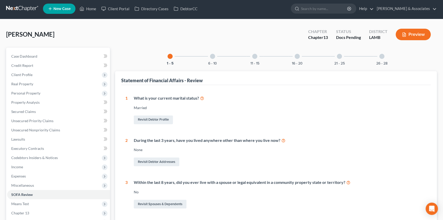
scroll to position [0, 0]
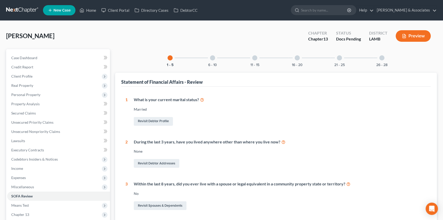
click at [210, 60] on div "6 - 10" at bounding box center [212, 57] width 17 height 17
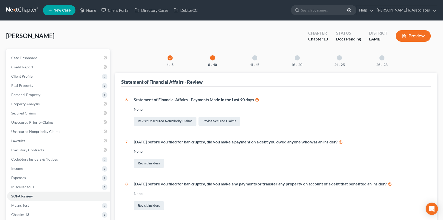
click at [250, 154] on div "Within 1 year before you filed for bankruptcy, did you make a payment on a debt…" at bounding box center [277, 154] width 299 height 30
drag, startPoint x: 119, startPoint y: 79, endPoint x: 241, endPoint y: 85, distance: 123.0
click at [241, 85] on div "Statement of Financial Affairs - Review 1 What is your current marital status? …" at bounding box center [276, 193] width 322 height 241
click at [241, 85] on div "Statement of Financial Affairs - Review" at bounding box center [276, 80] width 310 height 14
drag, startPoint x: 182, startPoint y: 80, endPoint x: 120, endPoint y: 81, distance: 63.0
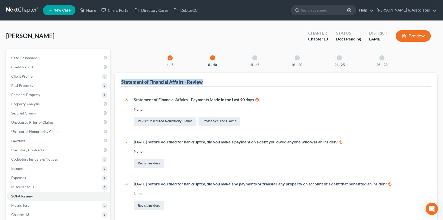
click at [120, 81] on div "Statement of Financial Affairs - Review 1 What is your current marital status? …" at bounding box center [276, 193] width 322 height 241
drag, startPoint x: 268, startPoint y: 98, endPoint x: 120, endPoint y: 79, distance: 149.2
click at [120, 79] on div "Statement of Financial Affairs - Review 1 What is your current marital status? …" at bounding box center [276, 193] width 322 height 241
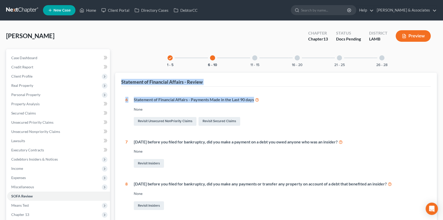
drag, startPoint x: 184, startPoint y: 87, endPoint x: 265, endPoint y: 99, distance: 81.7
click at [265, 99] on div "Statement of Financial Affairs - Review 1 What is your current marital status? …" at bounding box center [276, 193] width 322 height 241
click at [266, 99] on div "Statement of Financial Affairs - Payments Made in the Last 90 days" at bounding box center [280, 100] width 293 height 6
drag, startPoint x: 281, startPoint y: 101, endPoint x: 121, endPoint y: 76, distance: 161.7
click at [121, 76] on div "Statement of Financial Affairs - Review 1 What is your current marital status? …" at bounding box center [276, 193] width 322 height 241
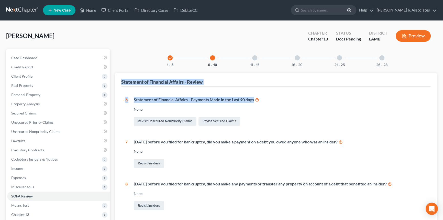
click at [121, 77] on div "Statement of Financial Affairs - Review" at bounding box center [276, 80] width 310 height 14
drag, startPoint x: 123, startPoint y: 82, endPoint x: 285, endPoint y: 105, distance: 163.7
click at [285, 105] on div "Statement of Financial Affairs - Review 1 What is your current marital status? …" at bounding box center [276, 193] width 322 height 241
click at [286, 105] on div "Statement of Financial Affairs - Payments Made in the Last 90 days None Revisit…" at bounding box center [277, 112] width 299 height 30
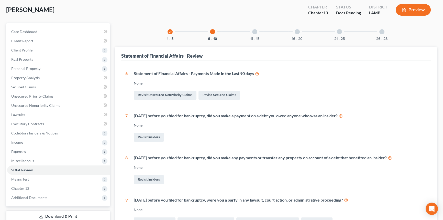
scroll to position [46, 0]
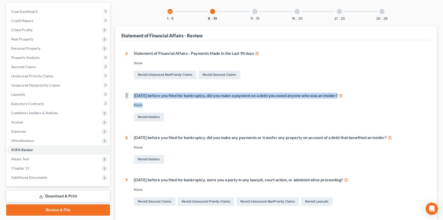
drag, startPoint x: 132, startPoint y: 95, endPoint x: 157, endPoint y: 106, distance: 27.9
click at [157, 106] on div "1 What is your current marital status? Married Revisit Debtor Profile 2 During …" at bounding box center [276, 153] width 310 height 227
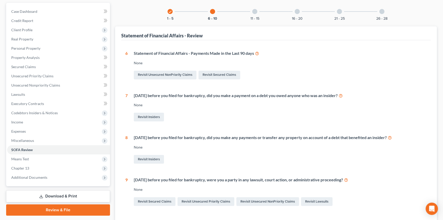
click at [222, 118] on div "Revisit Insiders" at bounding box center [280, 117] width 293 height 11
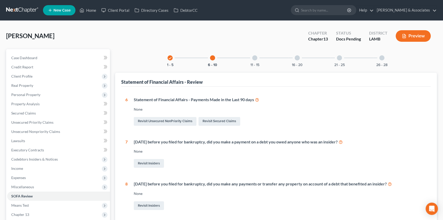
click at [172, 61] on div "check 1 - 5" at bounding box center [169, 57] width 17 height 17
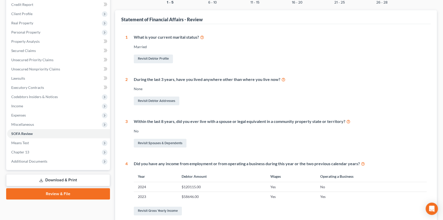
scroll to position [139, 0]
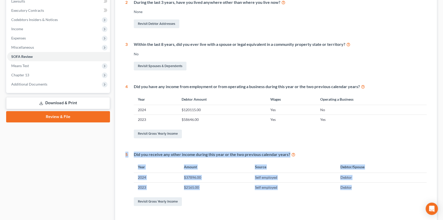
drag, startPoint x: 356, startPoint y: 188, endPoint x: 123, endPoint y: 152, distance: 235.7
click at [123, 152] on div "1 What is your current marital status? Married Revisit Debtor Profile 2 During …" at bounding box center [276, 86] width 310 height 278
drag, startPoint x: 124, startPoint y: 152, endPoint x: 369, endPoint y: 188, distance: 247.5
click at [369, 188] on div "1 What is your current marital status? Married Revisit Debtor Profile 2 During …" at bounding box center [276, 86] width 310 height 278
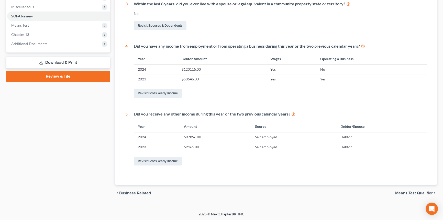
drag, startPoint x: 332, startPoint y: 181, endPoint x: 380, endPoint y: 187, distance: 48.0
click at [334, 181] on div "1 What is your current marital status? Married Revisit Debtor Profile 2 During …" at bounding box center [276, 46] width 310 height 278
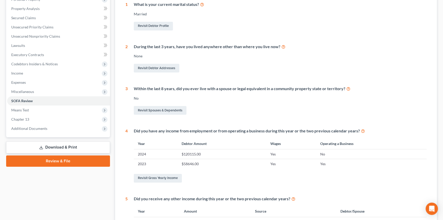
scroll to position [0, 0]
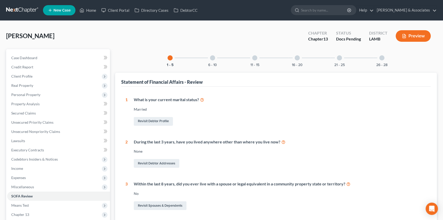
click at [211, 56] on div at bounding box center [212, 57] width 5 height 5
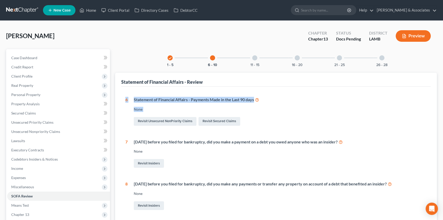
drag, startPoint x: 125, startPoint y: 96, endPoint x: 304, endPoint y: 124, distance: 180.8
click at [297, 123] on div "1 What is your current marital status? Married Revisit Debtor Profile 2 During …" at bounding box center [276, 200] width 310 height 227
click at [308, 124] on div "Revisit Unsecured NonPriority Claims Revisit Secured Claims" at bounding box center [280, 121] width 293 height 11
click at [167, 95] on div "1 What is your current marital status? Married Revisit Debtor Profile 2 During …" at bounding box center [276, 200] width 310 height 227
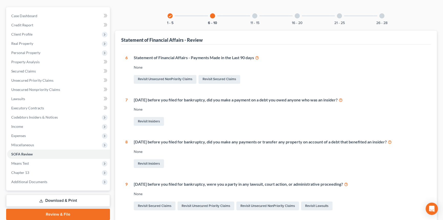
scroll to position [46, 0]
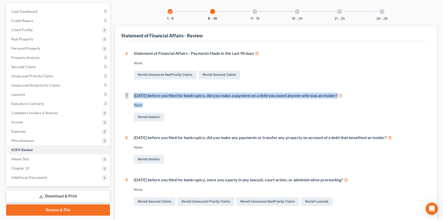
drag, startPoint x: 125, startPoint y: 93, endPoint x: 177, endPoint y: 106, distance: 53.4
click at [177, 106] on div "7 Within 1 year before you filed for bankruptcy, did you make a payment on a de…" at bounding box center [275, 108] width 301 height 30
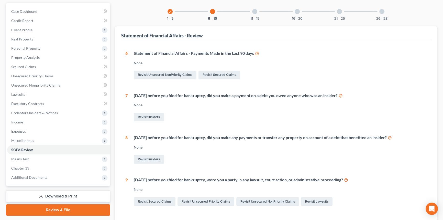
click at [251, 117] on div "Revisit Insiders" at bounding box center [280, 117] width 293 height 11
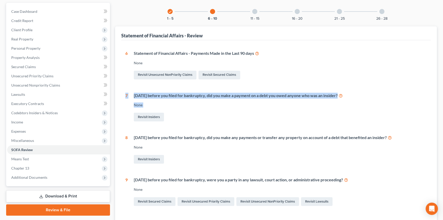
drag, startPoint x: 128, startPoint y: 95, endPoint x: 211, endPoint y: 111, distance: 83.9
click at [195, 109] on div "1 What is your current marital status? Married Revisit Debtor Profile 2 During …" at bounding box center [276, 153] width 310 height 227
click at [237, 113] on div "Revisit Insiders" at bounding box center [280, 117] width 293 height 11
drag, startPoint x: 125, startPoint y: 94, endPoint x: 142, endPoint y: 102, distance: 18.4
click at [167, 102] on div "7 Within 1 year before you filed for bankruptcy, did you make a payment on a de…" at bounding box center [275, 108] width 301 height 30
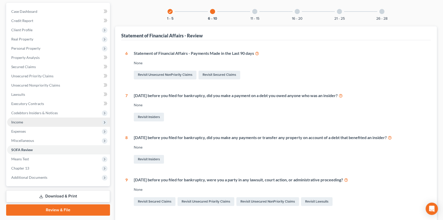
click at [26, 124] on span "Income" at bounding box center [58, 121] width 103 height 9
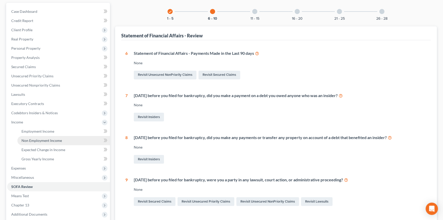
click at [30, 139] on span "Non Employment Income" at bounding box center [41, 140] width 40 height 4
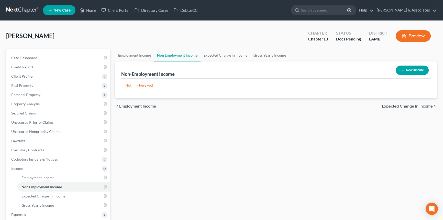
click at [406, 72] on button "New Income" at bounding box center [412, 70] width 33 height 9
select select "0"
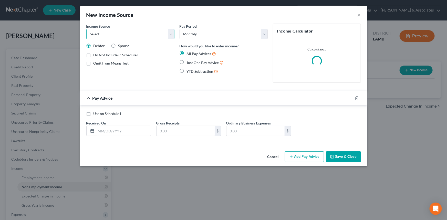
click at [135, 35] on select "Select Unemployment Disability (from employer) Pension Retirement Social Securi…" at bounding box center [130, 34] width 88 height 10
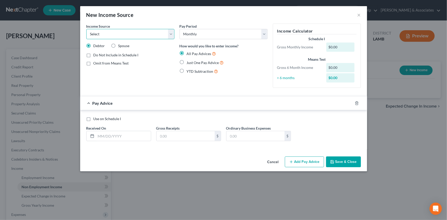
select select "7"
click at [86, 29] on select "Select Unemployment Disability (from employer) Pension Retirement Social Securi…" at bounding box center [130, 34] width 88 height 10
click at [120, 133] on input "text" at bounding box center [123, 136] width 55 height 10
type input "10/10/2021"
type input "750"
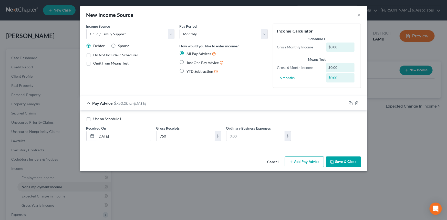
click at [205, 60] on label "Just One Pay Advice" at bounding box center [205, 63] width 37 height 6
click at [192, 60] on input "Just One Pay Advice" at bounding box center [190, 61] width 3 height 3
radio input "true"
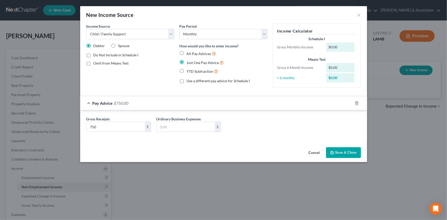
click at [205, 61] on span "Just One Pay Advice" at bounding box center [203, 62] width 32 height 4
click at [192, 61] on input "Just One Pay Advice" at bounding box center [190, 61] width 3 height 3
click at [342, 149] on button "Save & Close" at bounding box center [343, 152] width 35 height 11
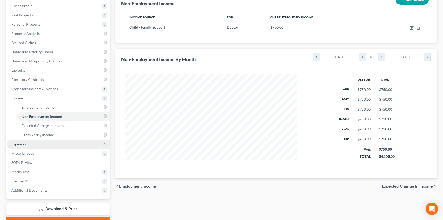
scroll to position [93, 0]
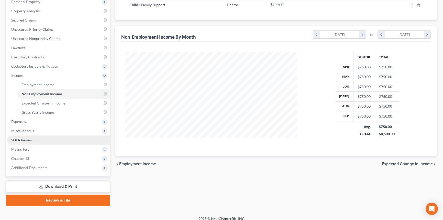
click at [51, 141] on link "SOFA Review" at bounding box center [58, 139] width 103 height 9
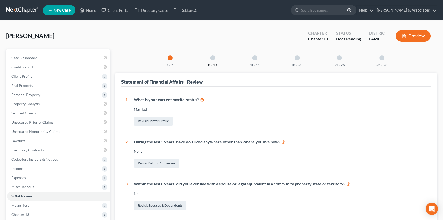
click at [215, 63] on button "6 - 10" at bounding box center [212, 65] width 9 height 4
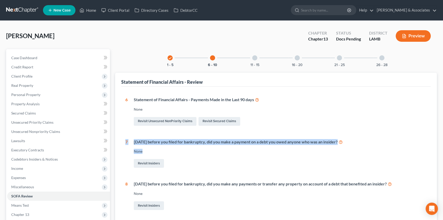
drag, startPoint x: 136, startPoint y: 143, endPoint x: 167, endPoint y: 152, distance: 32.4
click at [167, 152] on div "1 What is your current marital status? Married Revisit Debtor Profile 2 During …" at bounding box center [276, 200] width 310 height 227
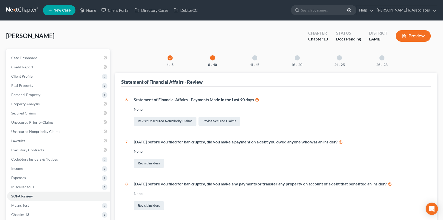
click at [255, 164] on div "Revisit Insiders" at bounding box center [280, 163] width 293 height 11
click at [255, 63] on button "11 - 15" at bounding box center [255, 65] width 9 height 4
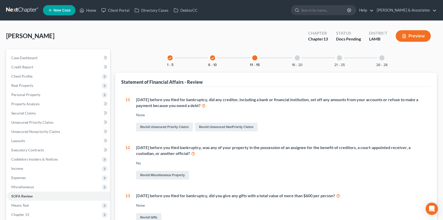
drag, startPoint x: 224, startPoint y: 105, endPoint x: 122, endPoint y: 94, distance: 103.4
click at [122, 94] on div "1 What is your current marital status? Married Revisit Debtor Profile 2 During …" at bounding box center [276, 206] width 310 height 239
click at [144, 98] on div "Within 90 days before you filed for bankruptcy, did any creditor, including a b…" at bounding box center [281, 103] width 291 height 12
click at [298, 63] on button "16 - 20" at bounding box center [297, 65] width 11 height 4
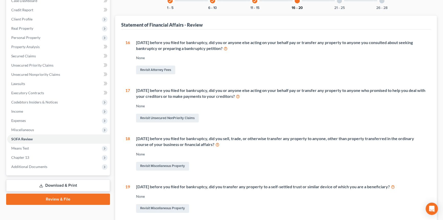
scroll to position [70, 0]
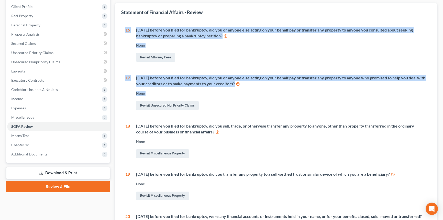
drag, startPoint x: 126, startPoint y: 28, endPoint x: 278, endPoint y: 101, distance: 168.6
click at [278, 101] on div "16 Within 1 year before you filed for bankruptcy, did you or anyone else acting…" at bounding box center [275, 138] width 301 height 222
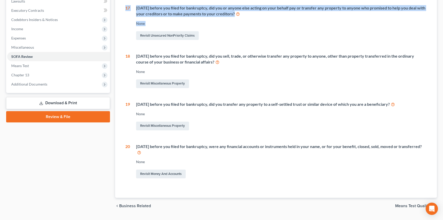
scroll to position [0, 0]
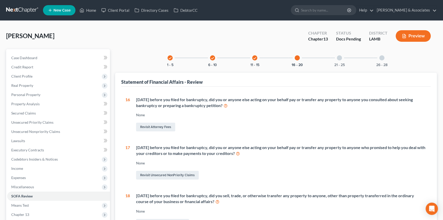
click at [340, 61] on div "21 - 25" at bounding box center [339, 57] width 17 height 17
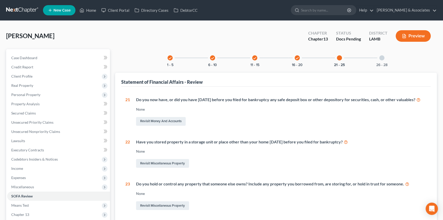
click at [380, 61] on div "26 - 28" at bounding box center [381, 57] width 17 height 17
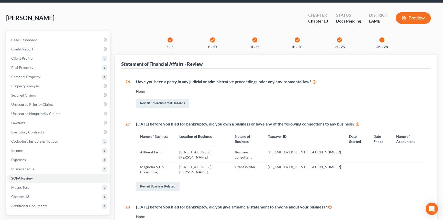
scroll to position [46, 0]
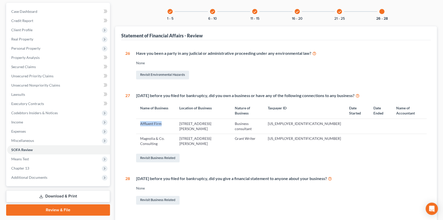
drag, startPoint x: 139, startPoint y: 123, endPoint x: 169, endPoint y: 125, distance: 30.5
click at [169, 125] on td "Affluent Firm" at bounding box center [155, 126] width 39 height 15
click at [168, 135] on td "Magnolia & Co. Consulting" at bounding box center [155, 141] width 39 height 15
drag, startPoint x: 159, startPoint y: 142, endPoint x: 136, endPoint y: 138, distance: 22.6
click at [136, 138] on td "Magnolia & Co. Consulting" at bounding box center [155, 141] width 39 height 15
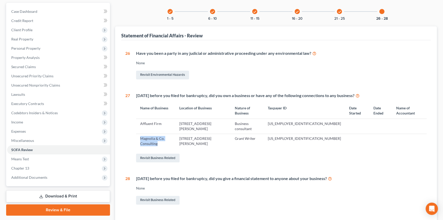
click at [136, 138] on td "Magnolia & Co. Consulting" at bounding box center [155, 141] width 39 height 15
drag, startPoint x: 154, startPoint y: 156, endPoint x: 206, endPoint y: 157, distance: 52.2
click at [154, 156] on link "Revisit Business Related" at bounding box center [158, 158] width 44 height 9
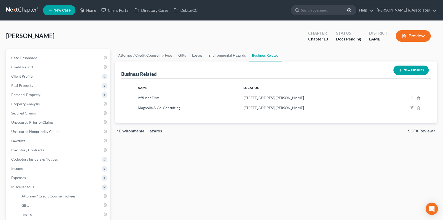
click at [401, 70] on icon "button" at bounding box center [401, 70] width 4 height 4
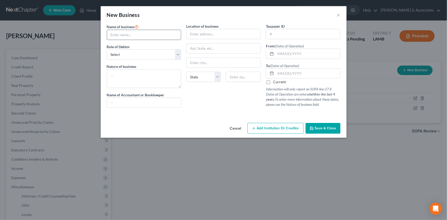
click at [148, 38] on input "text" at bounding box center [144, 35] width 74 height 10
click at [151, 37] on input "text" at bounding box center [144, 35] width 74 height 10
click at [116, 55] on select "Select A member of a limited liability company (LLC) or limited liability partn…" at bounding box center [144, 54] width 74 height 10
select select "sole_proprietor"
click at [107, 49] on select "Select A member of a limited liability company (LLC) or limited liability partn…" at bounding box center [144, 54] width 74 height 10
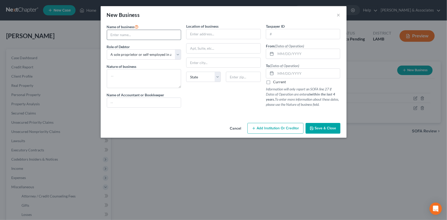
click at [124, 36] on input "text" at bounding box center [144, 35] width 74 height 10
click at [126, 35] on input "text" at bounding box center [144, 35] width 74 height 10
click at [150, 34] on input "Janine Larose" at bounding box center [144, 35] width 74 height 10
type input "Janine Larose (JJ Gibbs LLC)"
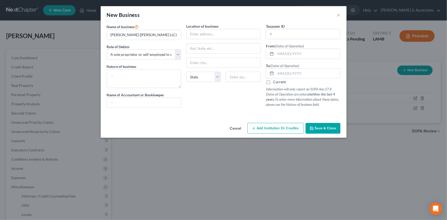
click at [146, 67] on div "Nature of business" at bounding box center [144, 76] width 74 height 24
click at [146, 70] on textarea at bounding box center [144, 78] width 74 height 19
type textarea "Clothing"
click at [317, 32] on input "text" at bounding box center [303, 34] width 74 height 10
drag, startPoint x: 279, startPoint y: 49, endPoint x: 281, endPoint y: 52, distance: 3.1
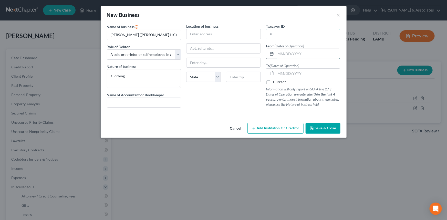
click at [279, 49] on input "text" at bounding box center [307, 54] width 64 height 10
click at [305, 51] on input "text" at bounding box center [307, 54] width 64 height 10
click at [305, 55] on input "text" at bounding box center [307, 54] width 64 height 10
click at [320, 42] on div "Taxpayer ID From (Dates of Operation) To (Dates of Operation) Current Informati…" at bounding box center [303, 68] width 80 height 88
click at [309, 54] on input "text" at bounding box center [307, 54] width 64 height 10
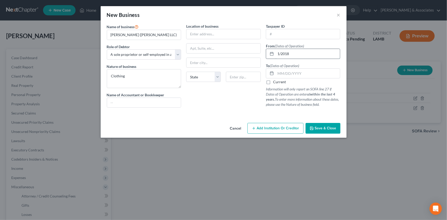
type input "1/2018"
type input "2"
type input "12/2022"
click at [321, 128] on span "Save & Close" at bounding box center [325, 128] width 21 height 4
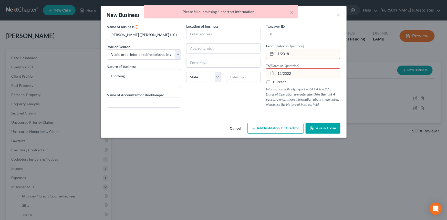
click at [281, 54] on input "1/2018" at bounding box center [307, 54] width 64 height 10
type input "01/01/2018"
click at [283, 73] on input "12/2022" at bounding box center [307, 74] width 64 height 10
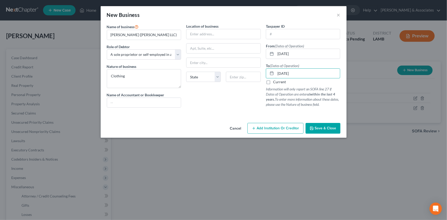
type input "12/31/2022"
click at [313, 124] on button "Save & Close" at bounding box center [322, 128] width 35 height 11
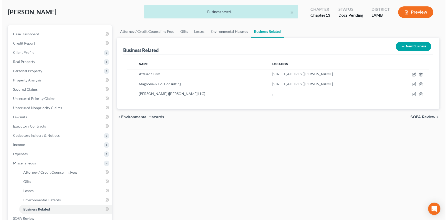
scroll to position [23, 0]
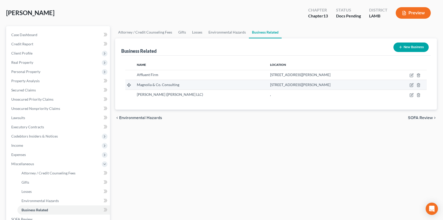
drag, startPoint x: 236, startPoint y: 83, endPoint x: 308, endPoint y: 85, distance: 72.2
click at [308, 85] on td "40366 Creed Bend Drive, Gonzales, LA 70737" at bounding box center [327, 85] width 123 height 10
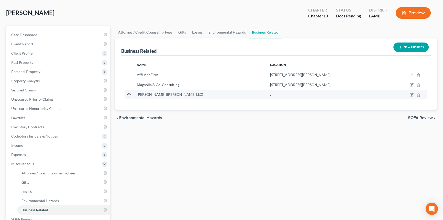
copy span "40366 Creed Bend Drive, Gonzales, LA 70737"
click at [412, 94] on icon "button" at bounding box center [412, 95] width 4 height 4
select select "sole_proprietor"
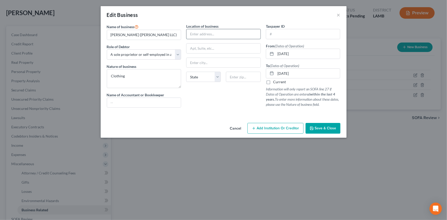
click at [230, 33] on input "text" at bounding box center [223, 34] width 74 height 10
paste input "40366 Creed Bend Drive, Gonzales, LA 70737"
drag, startPoint x: 224, startPoint y: 33, endPoint x: 281, endPoint y: 36, distance: 57.2
click at [281, 36] on div "Name of business * Janine Larose (JJ Gibbs LLC) Role of Debtor * Select A membe…" at bounding box center [223, 70] width 239 height 92
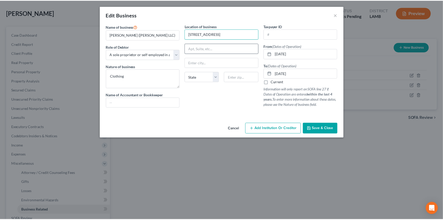
scroll to position [0, 0]
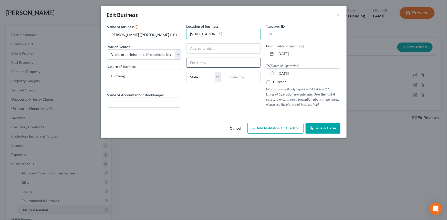
type input "40366 Creed Bend Drive"
click at [212, 59] on input "text" at bounding box center [223, 63] width 74 height 10
type input "Gonzales"
select select "19"
type input "70737"
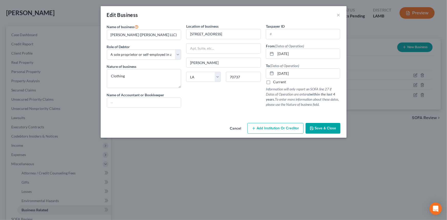
click at [313, 128] on icon "button" at bounding box center [311, 128] width 4 height 4
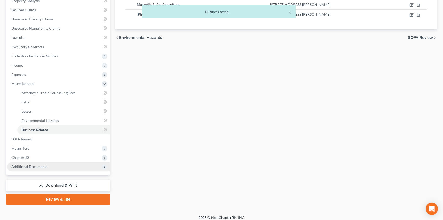
scroll to position [107, 0]
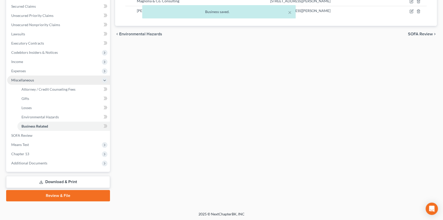
click at [49, 76] on span "Miscellaneous" at bounding box center [58, 80] width 103 height 9
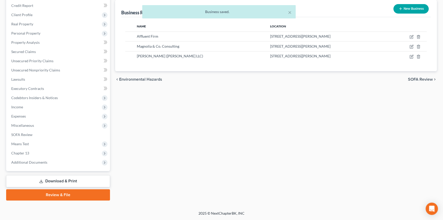
scroll to position [61, 0]
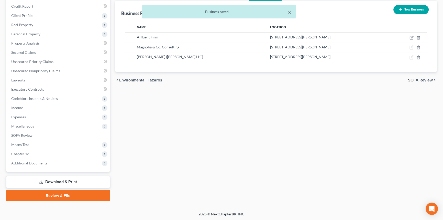
click at [290, 13] on button "×" at bounding box center [290, 12] width 4 height 6
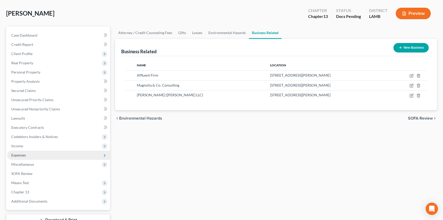
scroll to position [0, 0]
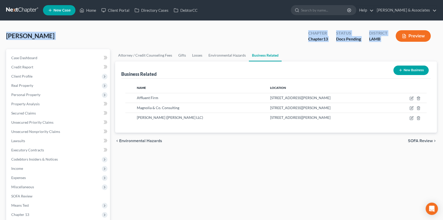
drag, startPoint x: 5, startPoint y: 35, endPoint x: 396, endPoint y: 44, distance: 391.2
click at [396, 44] on div "Gibbs-Stepter, Jasmine Upgraded Chapter Chapter 13 Status Docs Pending District…" at bounding box center [221, 146] width 443 height 251
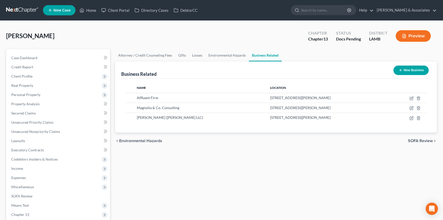
click at [281, 147] on div "chevron_left Environmental Hazards SOFA Review chevron_right" at bounding box center [276, 141] width 322 height 16
click at [44, 56] on link "Case Dashboard" at bounding box center [58, 57] width 103 height 9
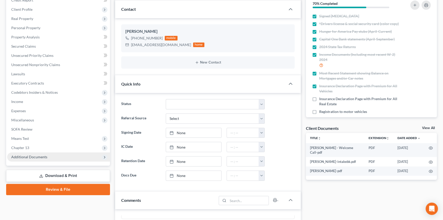
scroll to position [70, 0]
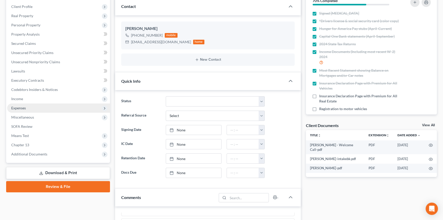
click at [46, 106] on span "Expenses" at bounding box center [58, 107] width 103 height 9
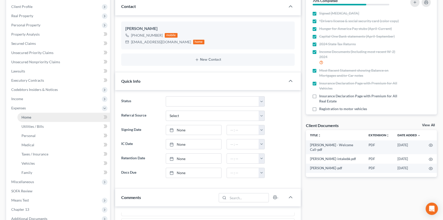
click at [41, 116] on link "Home" at bounding box center [63, 117] width 93 height 9
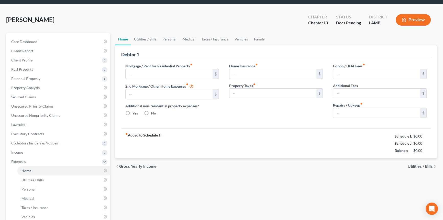
type input "1,389.36"
type input "0.00"
radio input "true"
type input "0.00"
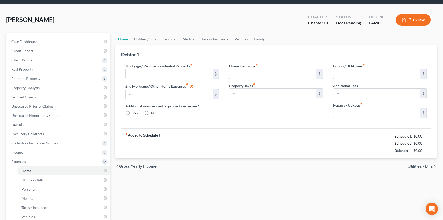
type input "0.00"
type input "100.00"
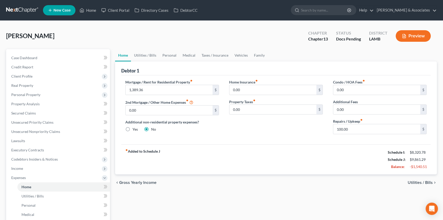
click at [289, 176] on div "chevron_left Gross Yearly Income Utilities / Bills chevron_right" at bounding box center [276, 182] width 322 height 16
click at [56, 173] on span "Expenses" at bounding box center [58, 177] width 103 height 9
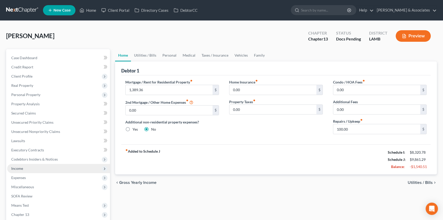
click at [56, 168] on span "Income" at bounding box center [58, 168] width 103 height 9
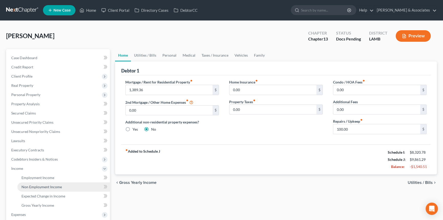
click at [52, 185] on span "Non Employment Income" at bounding box center [41, 187] width 40 height 4
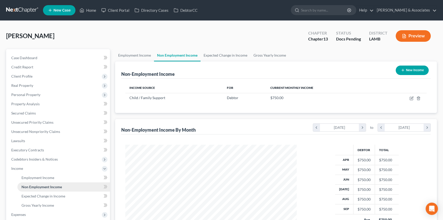
scroll to position [92, 182]
click at [56, 183] on link "Non Employment Income" at bounding box center [63, 186] width 93 height 9
click at [57, 179] on link "Employment Income" at bounding box center [63, 177] width 93 height 9
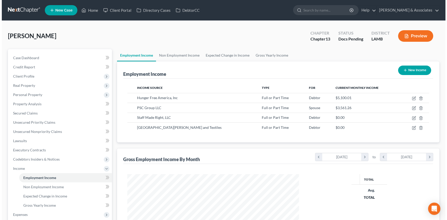
scroll to position [92, 182]
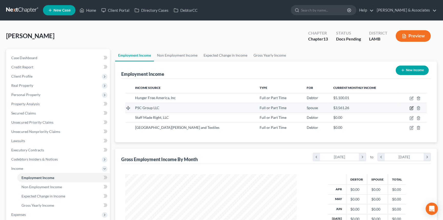
click at [412, 107] on icon "button" at bounding box center [412, 107] width 2 height 2
select select "0"
select select "19"
select select "2"
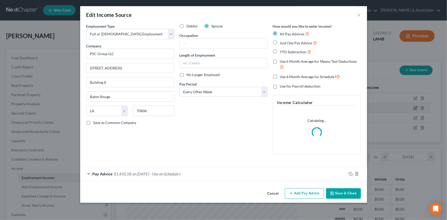
scroll to position [92, 183]
click at [303, 192] on button "Add Pay Advice" at bounding box center [304, 193] width 39 height 11
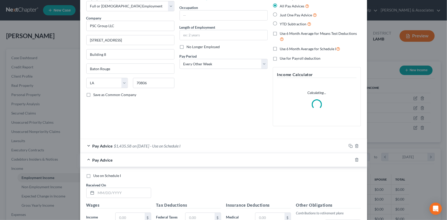
scroll to position [70, 0]
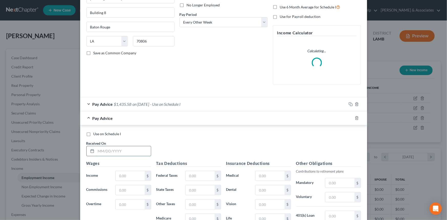
click at [121, 146] on input "text" at bounding box center [123, 151] width 55 height 10
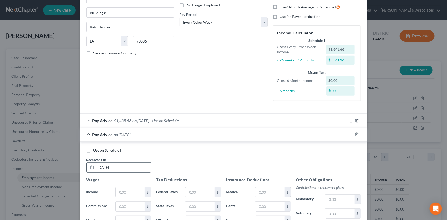
type input "10/10/2021"
type input "1,731.2"
drag, startPoint x: 205, startPoint y: 188, endPoint x: 208, endPoint y: 187, distance: 3.0
click at [205, 188] on input "text" at bounding box center [199, 192] width 29 height 10
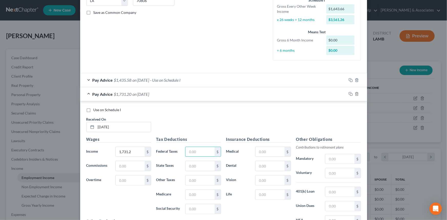
scroll to position [116, 0]
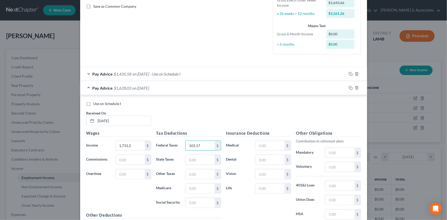
type input "103.17"
type input "24.13"
type input "21.70"
click at [280, 144] on input "text" at bounding box center [269, 146] width 29 height 10
click at [261, 144] on input "text" at bounding box center [269, 146] width 29 height 10
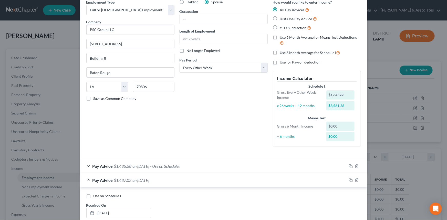
scroll to position [46, 0]
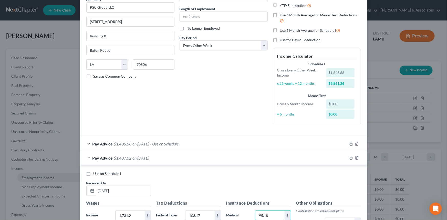
type input "95.18"
click at [93, 174] on label "Use on Schedule I" at bounding box center [107, 173] width 28 height 5
click at [95, 174] on input "Use on Schedule I" at bounding box center [96, 172] width 3 height 3
checkbox input "true"
click at [356, 145] on icon "button" at bounding box center [356, 144] width 4 height 4
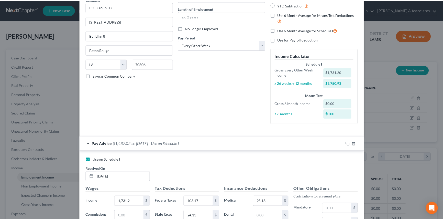
scroll to position [159, 0]
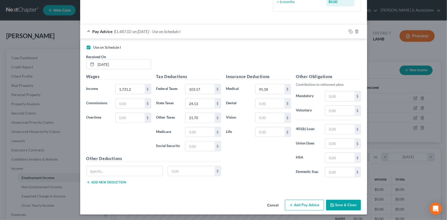
click at [342, 202] on button "Save & Close" at bounding box center [343, 205] width 35 height 11
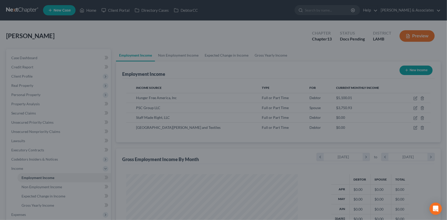
scroll to position [255849, 255759]
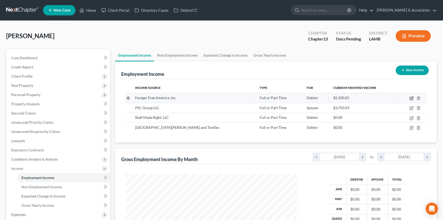
click at [412, 98] on icon "button" at bounding box center [412, 98] width 4 height 4
select select "0"
select select "33"
select select "0"
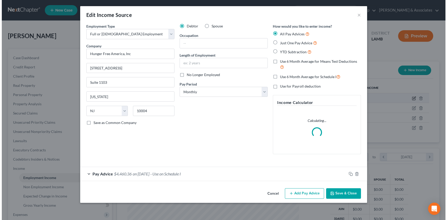
scroll to position [92, 183]
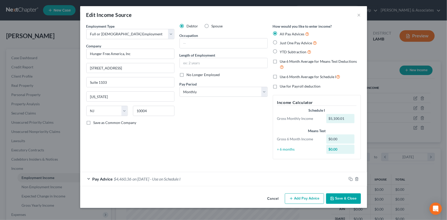
drag, startPoint x: 299, startPoint y: 197, endPoint x: 195, endPoint y: 143, distance: 117.3
click at [299, 197] on button "Add Pay Advice" at bounding box center [304, 198] width 39 height 11
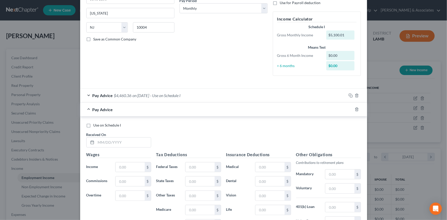
scroll to position [161, 0]
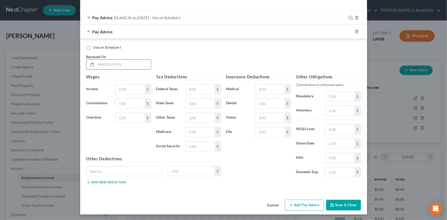
click at [120, 66] on input "text" at bounding box center [123, 65] width 55 height 10
type input "10/10/2021"
type input "2,353.85"
type input "141.63"
type input "33.12"
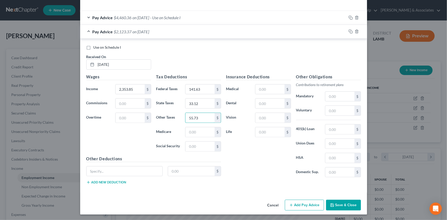
type input "55.73"
click at [269, 90] on input "text" at bounding box center [269, 89] width 29 height 10
type input "125.33"
click at [115, 47] on span "Use on Schedule I" at bounding box center [107, 47] width 28 height 4
click at [99, 47] on input "Use on Schedule I" at bounding box center [96, 46] width 3 height 3
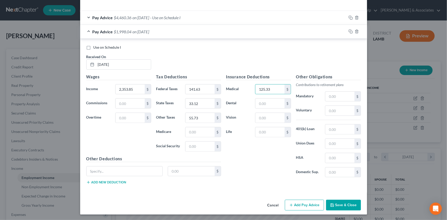
checkbox input "true"
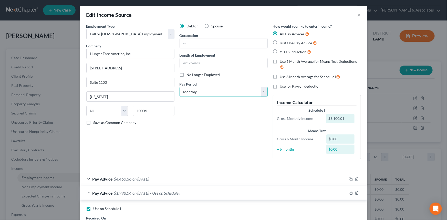
drag, startPoint x: 207, startPoint y: 90, endPoint x: 209, endPoint y: 96, distance: 6.5
click at [207, 90] on select "Select Monthly Twice Monthly Every Other Week Weekly" at bounding box center [223, 92] width 88 height 10
select select "2"
click at [179, 87] on select "Select Monthly Twice Monthly Every Other Week Weekly" at bounding box center [223, 92] width 88 height 10
click at [238, 132] on div "Debtor Spouse Occupation Length of Employment No Longer Employed Pay Period * S…" at bounding box center [223, 94] width 93 height 140
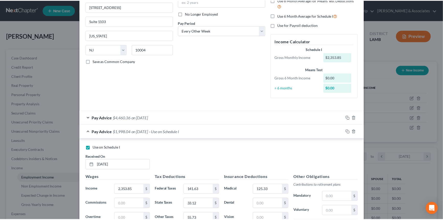
scroll to position [161, 0]
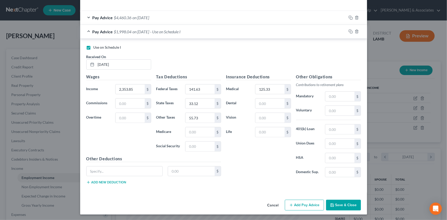
click at [342, 203] on button "Save & Close" at bounding box center [343, 205] width 35 height 11
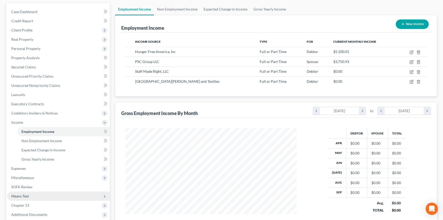
scroll to position [46, 0]
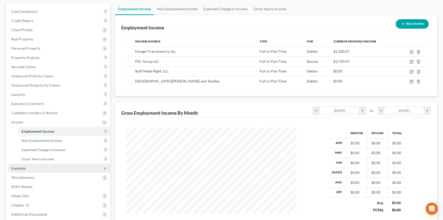
click at [30, 167] on span "Expenses" at bounding box center [58, 168] width 103 height 9
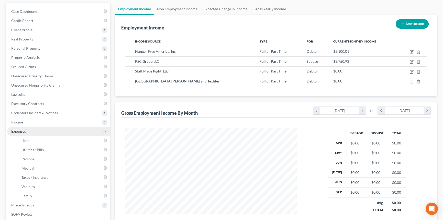
click at [30, 124] on span "Income" at bounding box center [58, 121] width 103 height 9
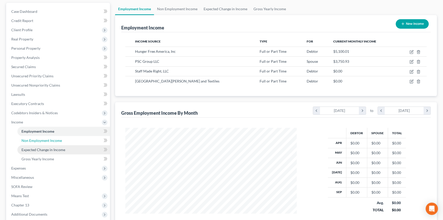
click at [39, 138] on span "Non Employment Income" at bounding box center [41, 140] width 40 height 4
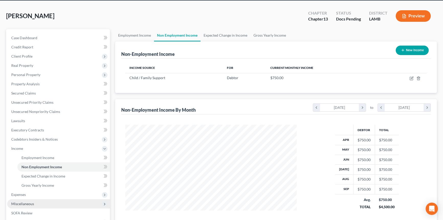
scroll to position [46, 0]
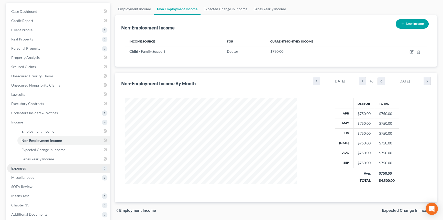
click at [33, 170] on span "Expenses" at bounding box center [58, 168] width 103 height 9
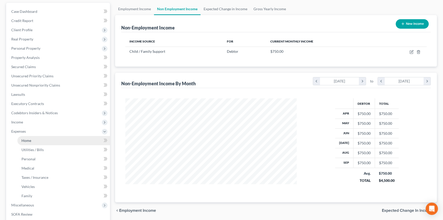
click at [36, 141] on link "Home" at bounding box center [63, 140] width 93 height 9
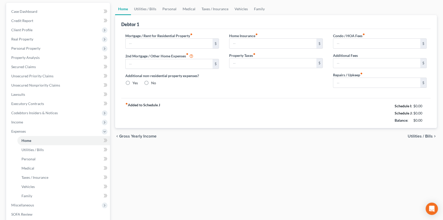
scroll to position [2, 0]
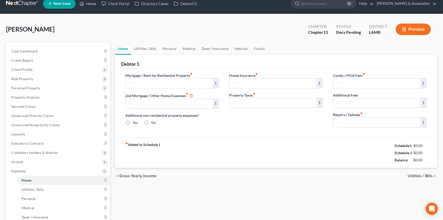
type input "1,389.36"
type input "0.00"
radio input "true"
type input "0.00"
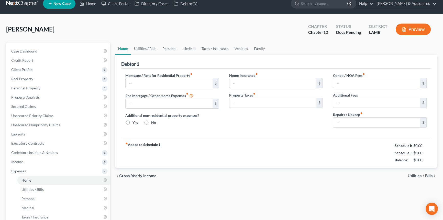
type input "0.00"
type input "100.00"
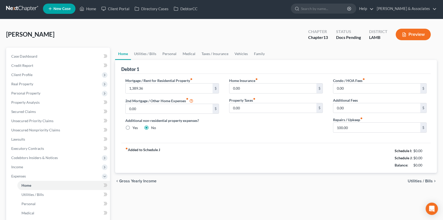
scroll to position [0, 0]
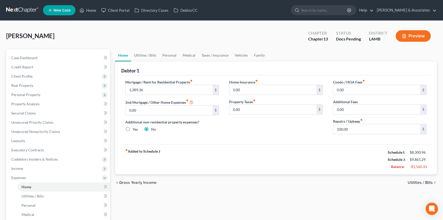
click at [297, 159] on div "fiber_manual_record Added to Schedule J Schedule I: $8,300.96 Schedule J: $9,86…" at bounding box center [276, 159] width 310 height 30
click at [146, 59] on link "Utilities / Bills" at bounding box center [145, 55] width 28 height 12
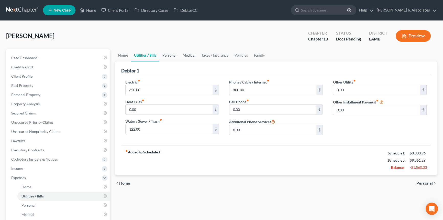
click at [175, 55] on link "Personal" at bounding box center [169, 55] width 20 height 12
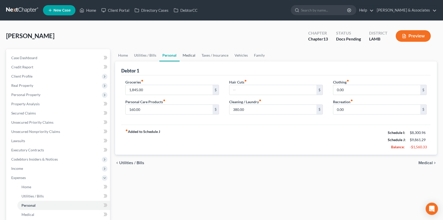
click at [192, 56] on link "Medical" at bounding box center [189, 55] width 19 height 12
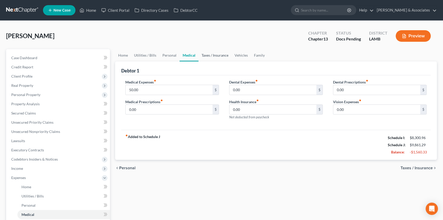
click at [216, 56] on link "Taxes / Insurance" at bounding box center [215, 55] width 33 height 12
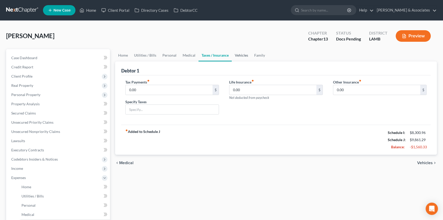
click at [244, 56] on link "Vehicles" at bounding box center [241, 55] width 19 height 12
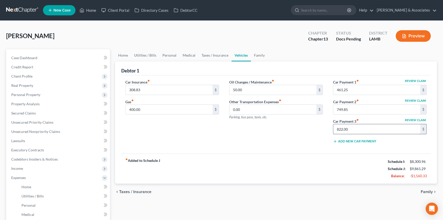
click at [354, 128] on input "822.00" at bounding box center [376, 129] width 87 height 10
click at [371, 111] on input "749.85" at bounding box center [376, 110] width 87 height 10
click at [366, 124] on input "822.00" at bounding box center [376, 129] width 87 height 10
click at [294, 173] on div "fiber_manual_record Added to Schedule J Schedule I: $8,300.96 Schedule J: $9,11…" at bounding box center [276, 169] width 310 height 30
click at [278, 110] on input "0.00" at bounding box center [273, 110] width 87 height 10
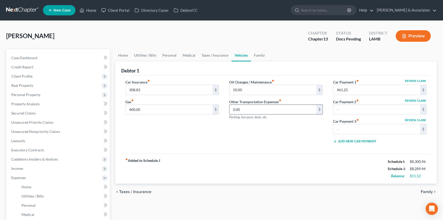
drag, startPoint x: 281, startPoint y: 165, endPoint x: 280, endPoint y: 107, distance: 57.9
click at [281, 165] on div "fiber_manual_record Added to Schedule J Schedule I: $8,300.96 Schedule J: $8,28…" at bounding box center [276, 169] width 310 height 30
click at [264, 54] on link "Family" at bounding box center [259, 55] width 17 height 12
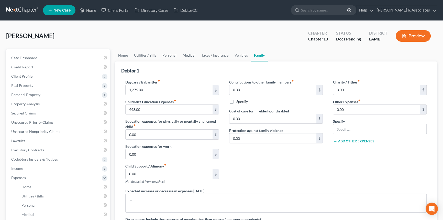
click at [183, 56] on link "Medical" at bounding box center [189, 55] width 19 height 12
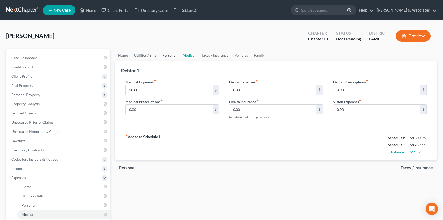
click at [167, 55] on link "Personal" at bounding box center [169, 55] width 20 height 12
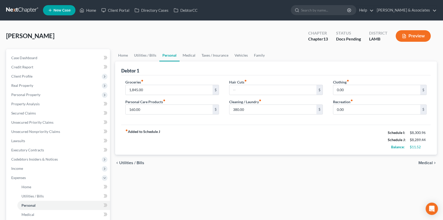
click at [190, 142] on div "fiber_manual_record Added to Schedule J Schedule I: $8,300.96 Schedule J: $8,28…" at bounding box center [276, 140] width 310 height 30
drag, startPoint x: 36, startPoint y: 68, endPoint x: 147, endPoint y: 93, distance: 113.6
click at [36, 68] on link "Credit Report" at bounding box center [58, 66] width 103 height 9
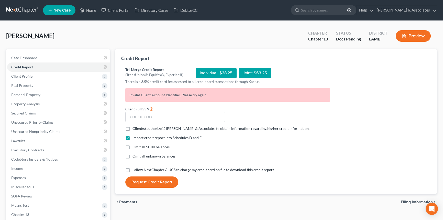
click at [136, 95] on p "Invalid Client Account Identifier. Please try again." at bounding box center [227, 94] width 205 height 13
click at [311, 119] on form "Client Full SSN * Client(s) authorize(s) Diment & Associates to obtain informat…" at bounding box center [228, 147] width 210 height 82
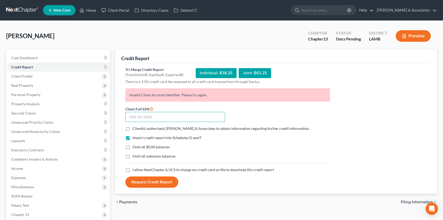
click at [154, 117] on input "text" at bounding box center [175, 117] width 100 height 10
type input "433-79-8798"
click at [138, 130] on label "Client(s) authorize(s) Diment & Associates to obtain information regarding his/…" at bounding box center [221, 128] width 177 height 5
click at [138, 129] on input "Client(s) authorize(s) Diment & Associates to obtain information regarding his/…" at bounding box center [136, 127] width 3 height 3
checkbox input "true"
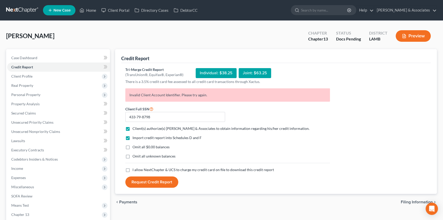
click at [140, 172] on form "Client Full SSN * 433-79-8798 Client(s) authorize(s) Diment & Associates to obt…" at bounding box center [228, 147] width 210 height 82
click at [141, 170] on span "I allow NextChapter & UCS to charge my credit card on file to download this cre…" at bounding box center [204, 169] width 142 height 4
click at [138, 170] on input "I allow NextChapter & UCS to charge my credit card on file to download this cre…" at bounding box center [136, 168] width 3 height 3
checkbox input "true"
click at [139, 183] on button "Request Credit Report" at bounding box center [151, 181] width 53 height 11
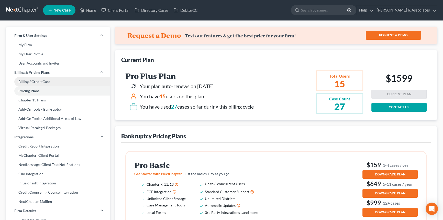
click at [43, 82] on link "Billing / Credit Card" at bounding box center [58, 81] width 104 height 9
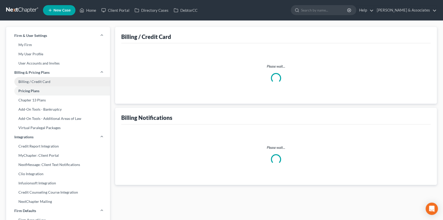
select select "19"
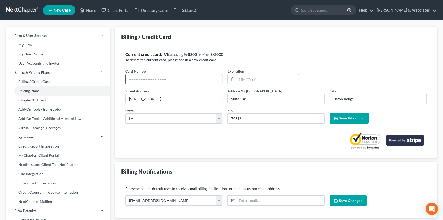
click at [164, 77] on input "text" at bounding box center [174, 79] width 96 height 10
type input "[CREDIT_CARD_NUMBER]"
click at [335, 64] on div "Current credit card: Visa ending in 8300 expires 8/2030 To delete the current c…" at bounding box center [275, 100] width 301 height 98
click at [270, 75] on input "text" at bounding box center [268, 79] width 62 height 10
click at [350, 119] on span "Save Billing Info" at bounding box center [352, 118] width 26 height 4
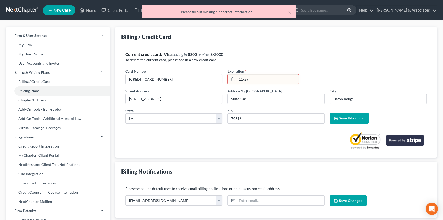
click at [270, 83] on input "11/29" at bounding box center [268, 79] width 62 height 10
click at [270, 80] on input "11/29" at bounding box center [268, 79] width 62 height 10
click at [248, 79] on input "11/29" at bounding box center [268, 79] width 62 height 10
click at [246, 79] on input "11/29" at bounding box center [268, 79] width 62 height 10
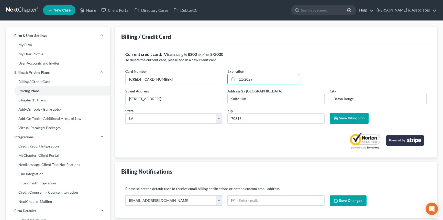
type input "11/2029"
click at [350, 116] on span "Save Billing Info" at bounding box center [352, 118] width 26 height 4
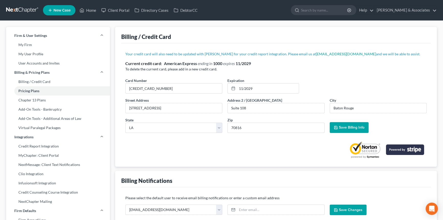
click at [351, 79] on div "Card Number * [CREDIT_CARD_NUMBER] Expiration * 11/2029" at bounding box center [276, 88] width 307 height 20
click at [346, 128] on span "Save Billing Info" at bounding box center [352, 127] width 26 height 4
